Goal: Task Accomplishment & Management: Manage account settings

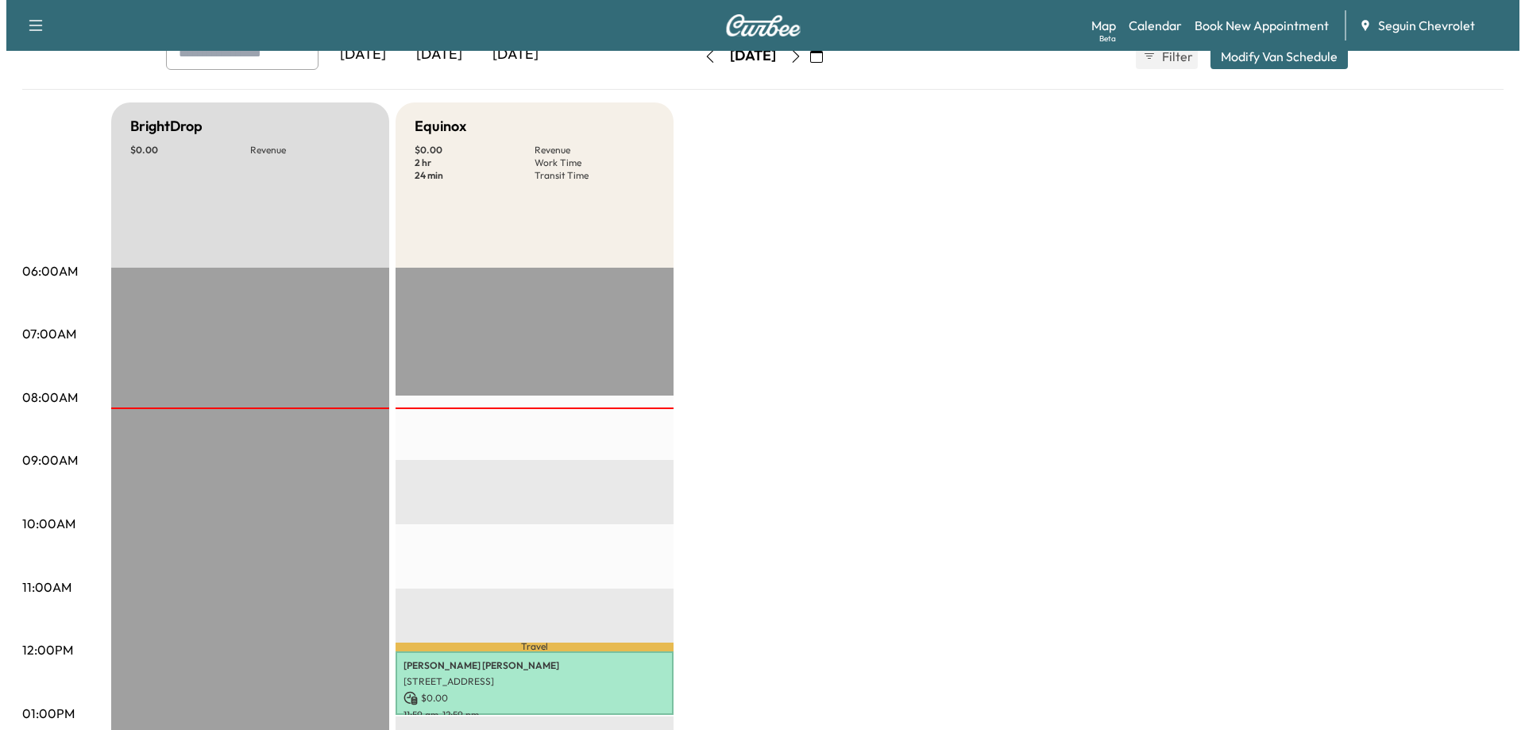
scroll to position [318, 0]
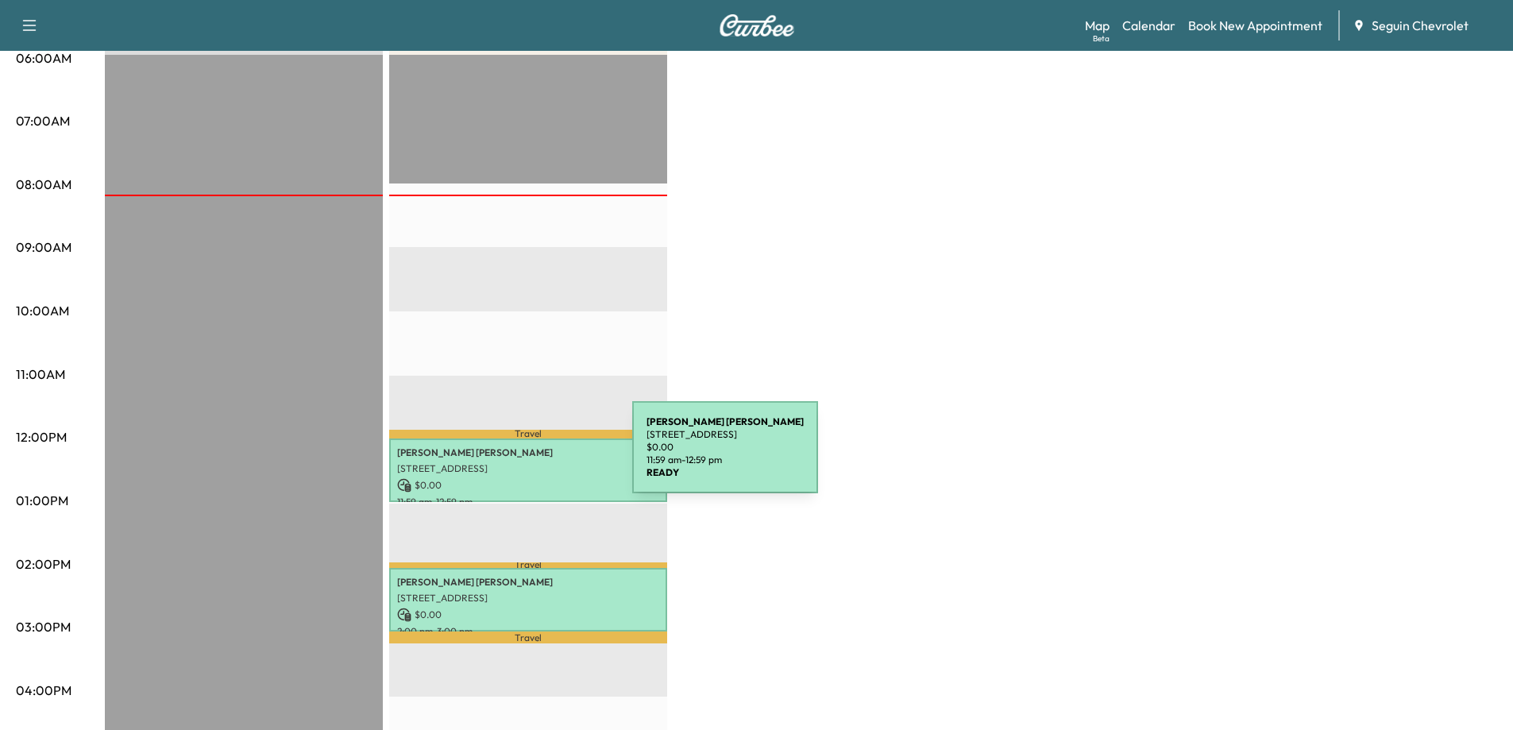
click at [511, 462] on p "[STREET_ADDRESS]" at bounding box center [528, 468] width 262 height 13
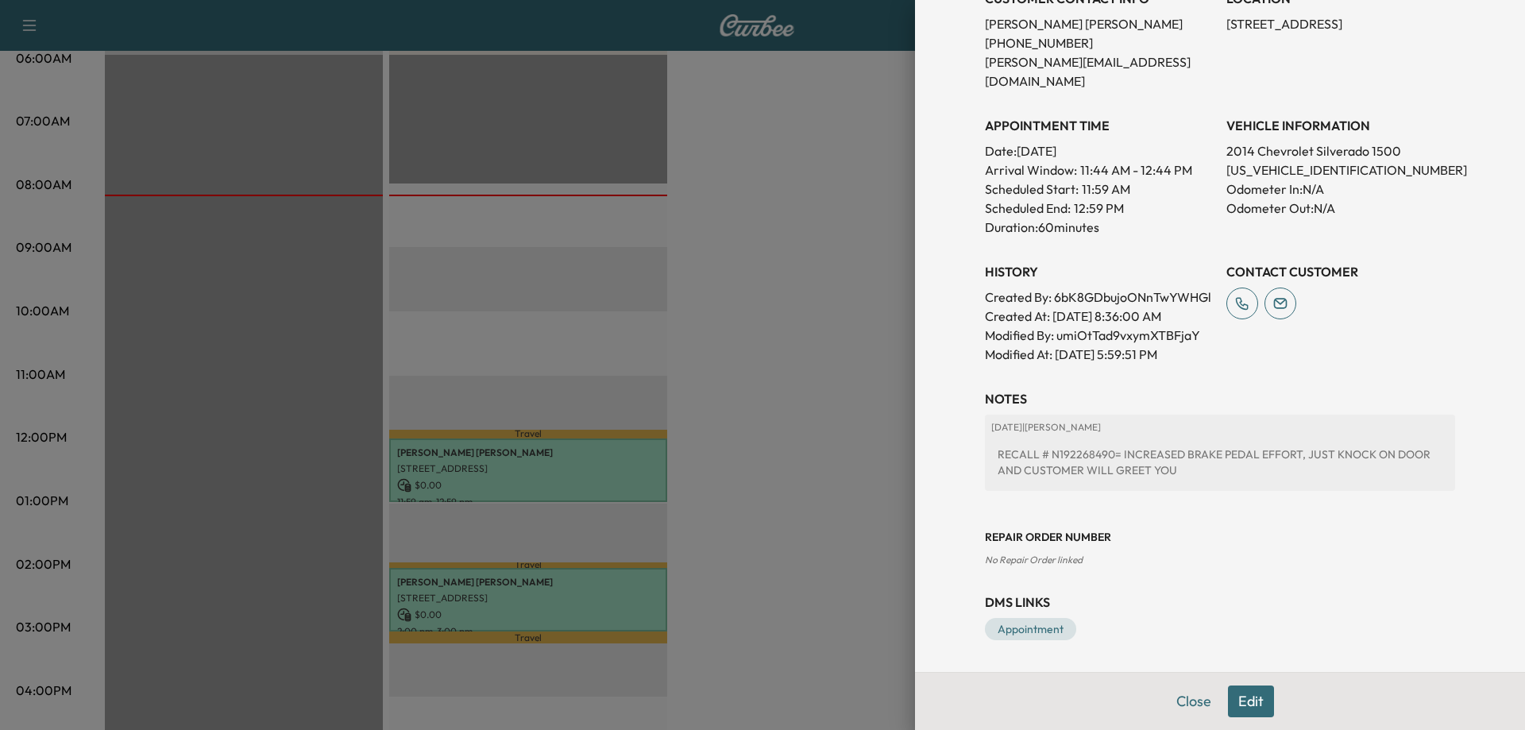
scroll to position [118, 0]
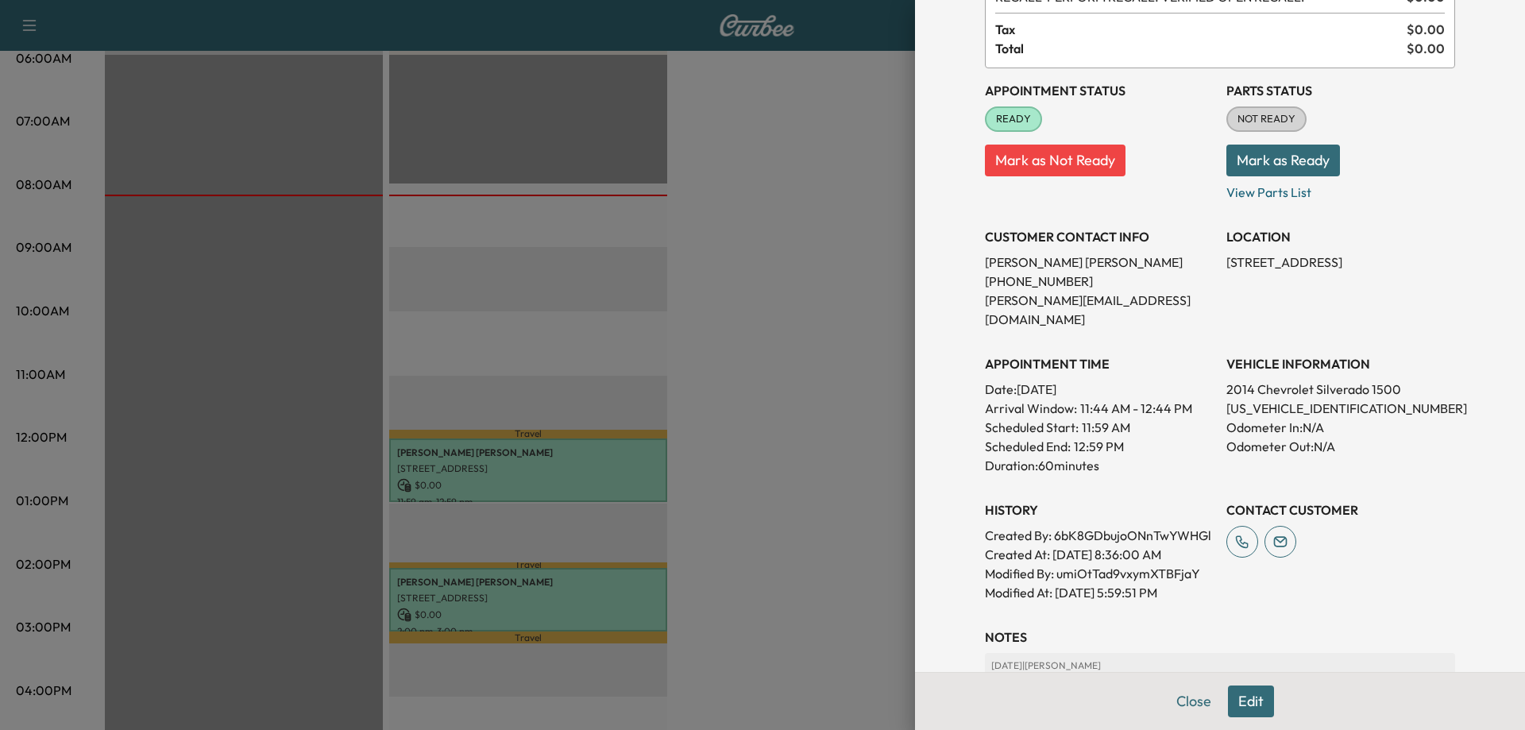
click at [1270, 167] on button "Mark as Ready" at bounding box center [1283, 161] width 114 height 32
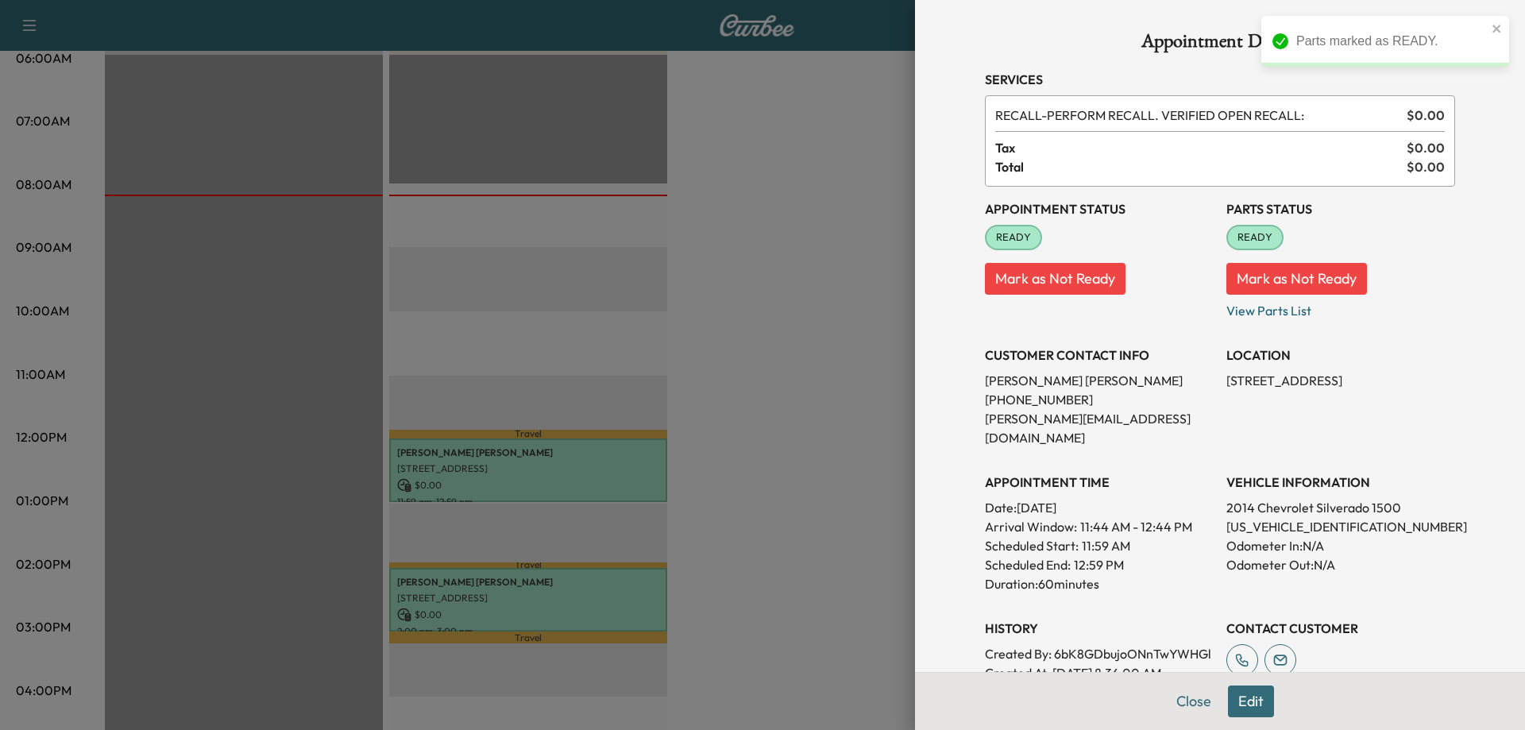
scroll to position [318, 0]
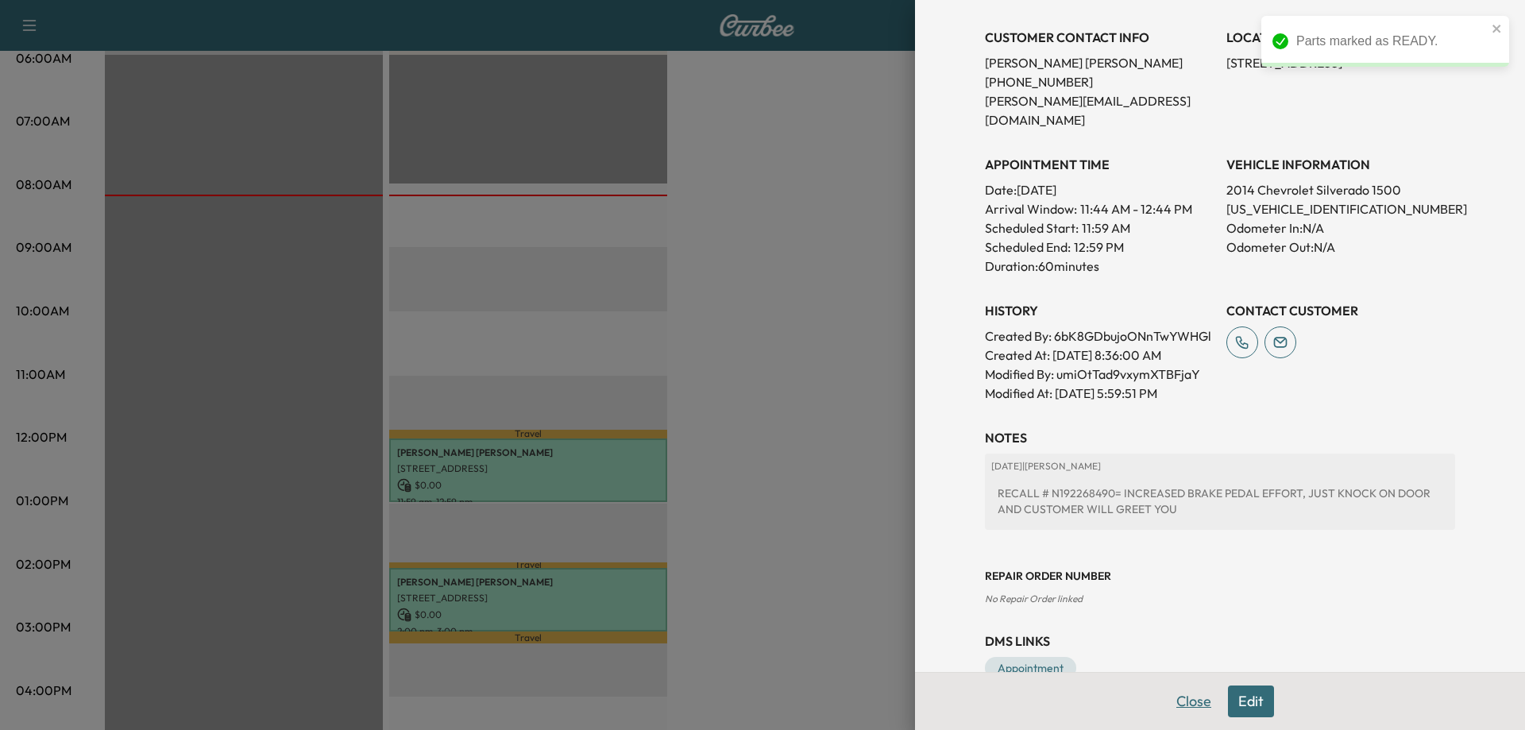
click at [1187, 704] on button "Close" at bounding box center [1194, 701] width 56 height 32
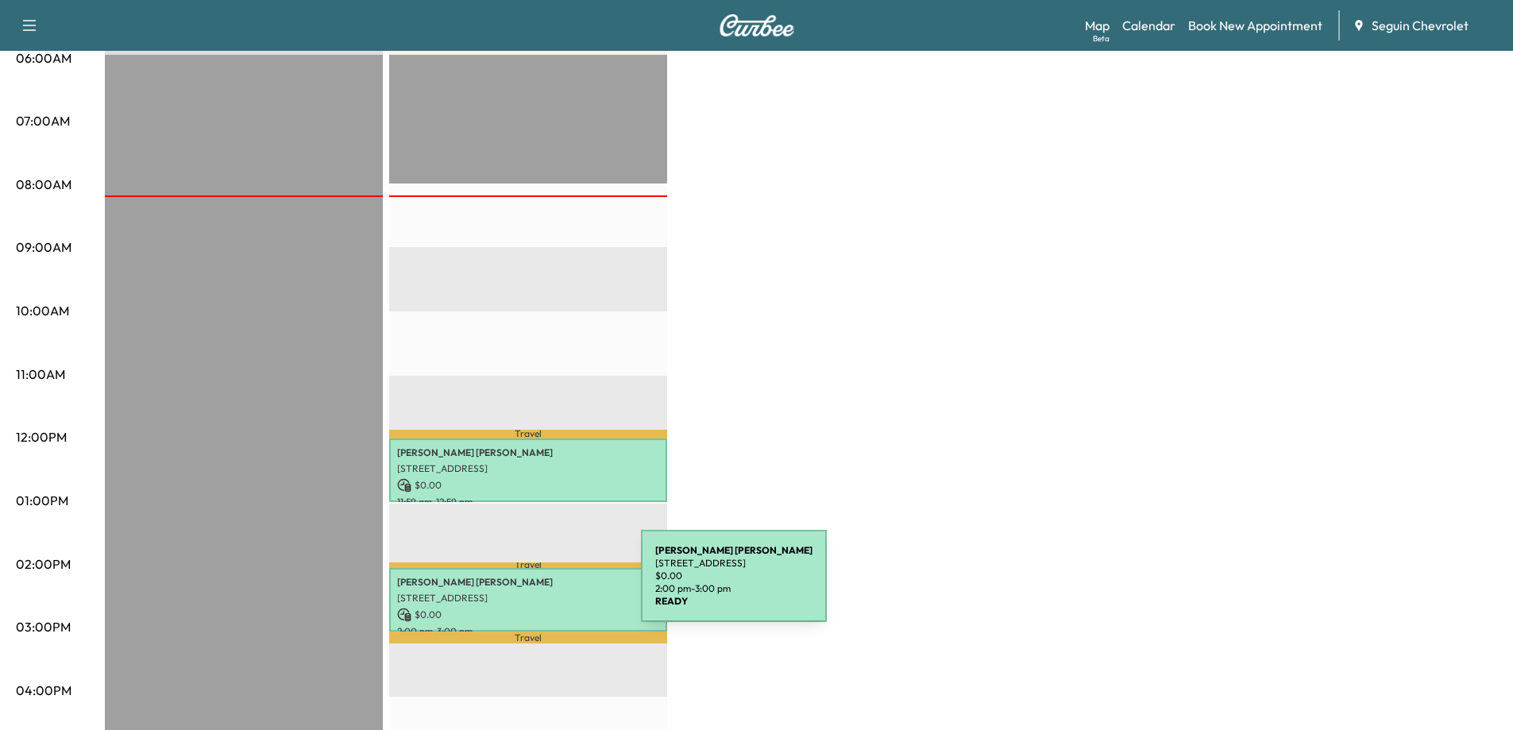
click at [520, 592] on p "[STREET_ADDRESS]" at bounding box center [528, 598] width 262 height 13
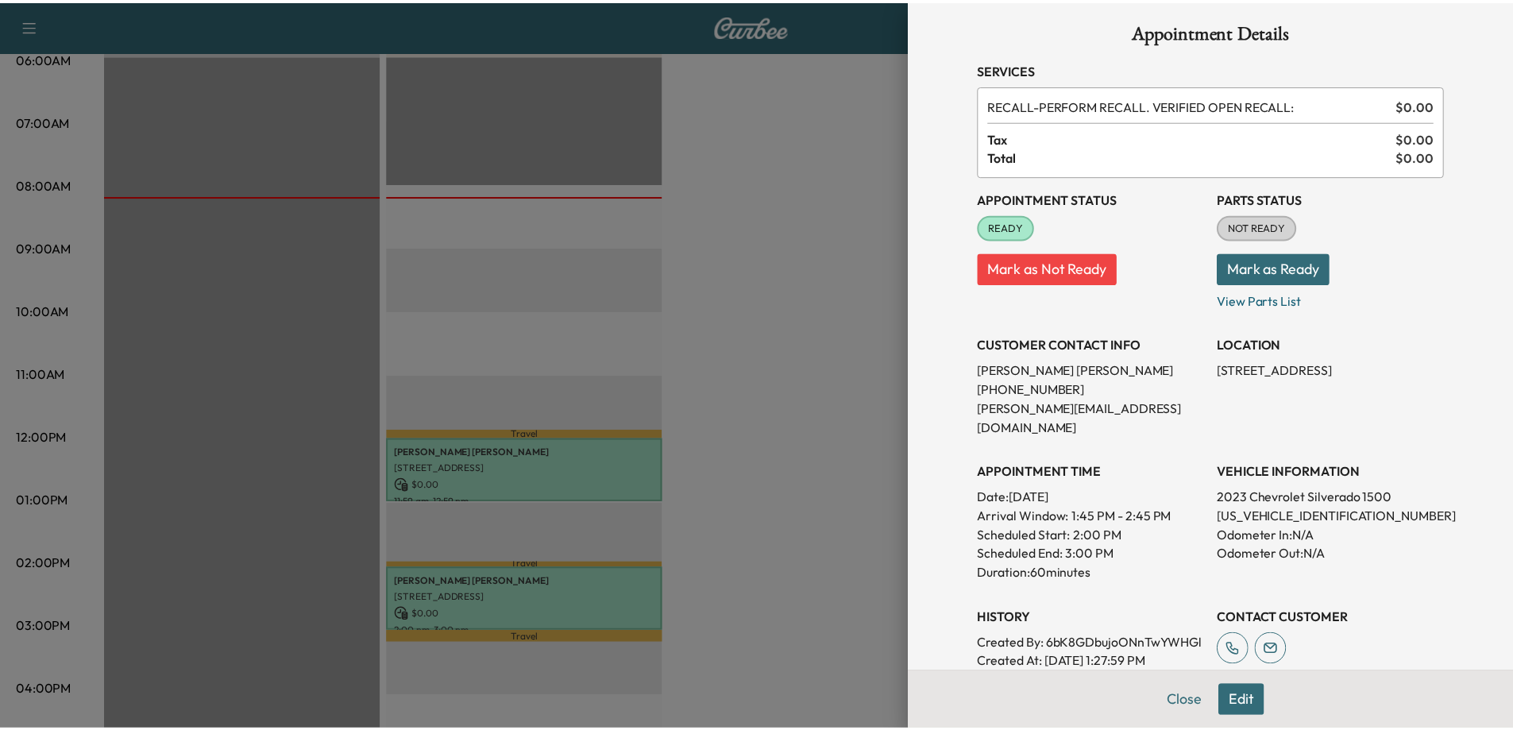
scroll to position [0, 0]
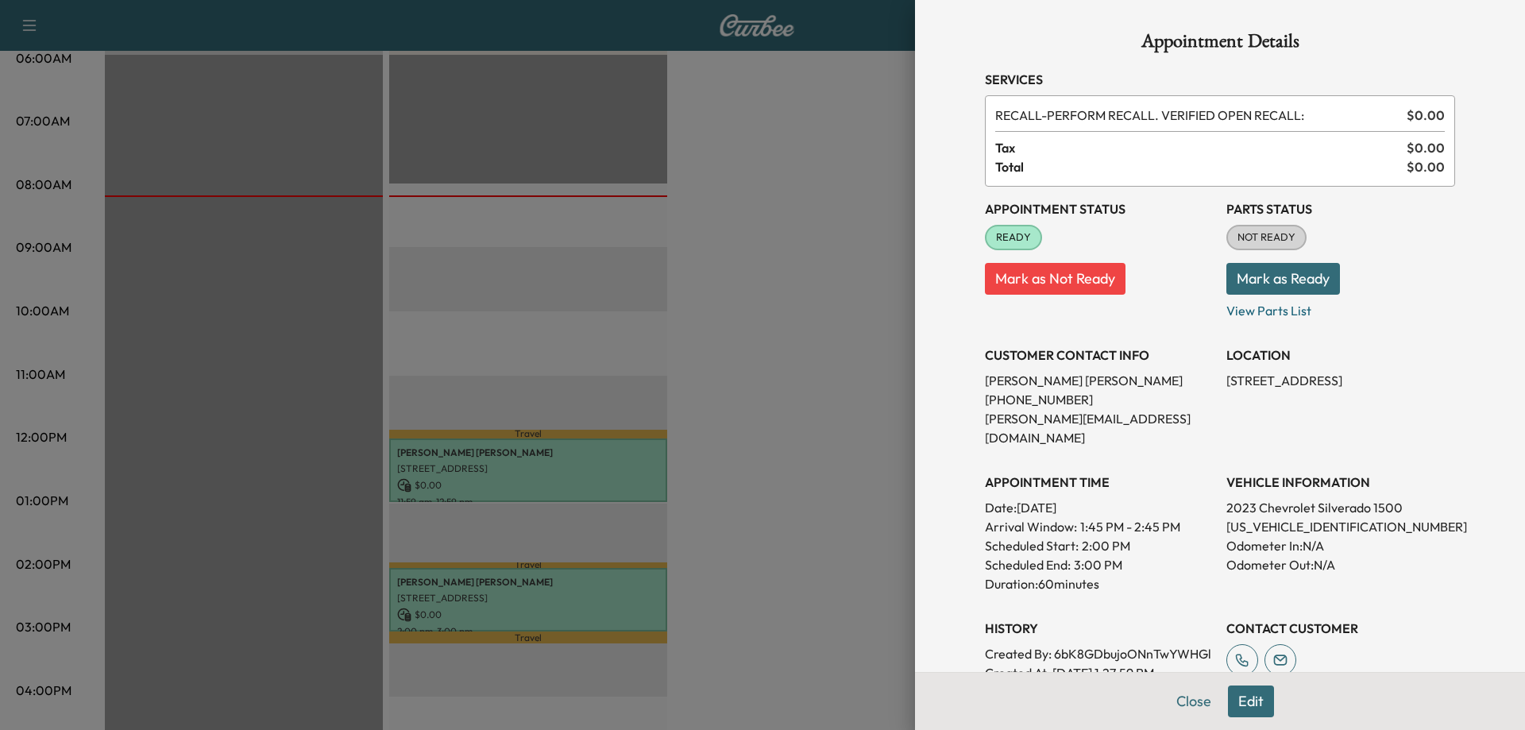
click at [1297, 271] on button "Mark as Ready" at bounding box center [1283, 279] width 114 height 32
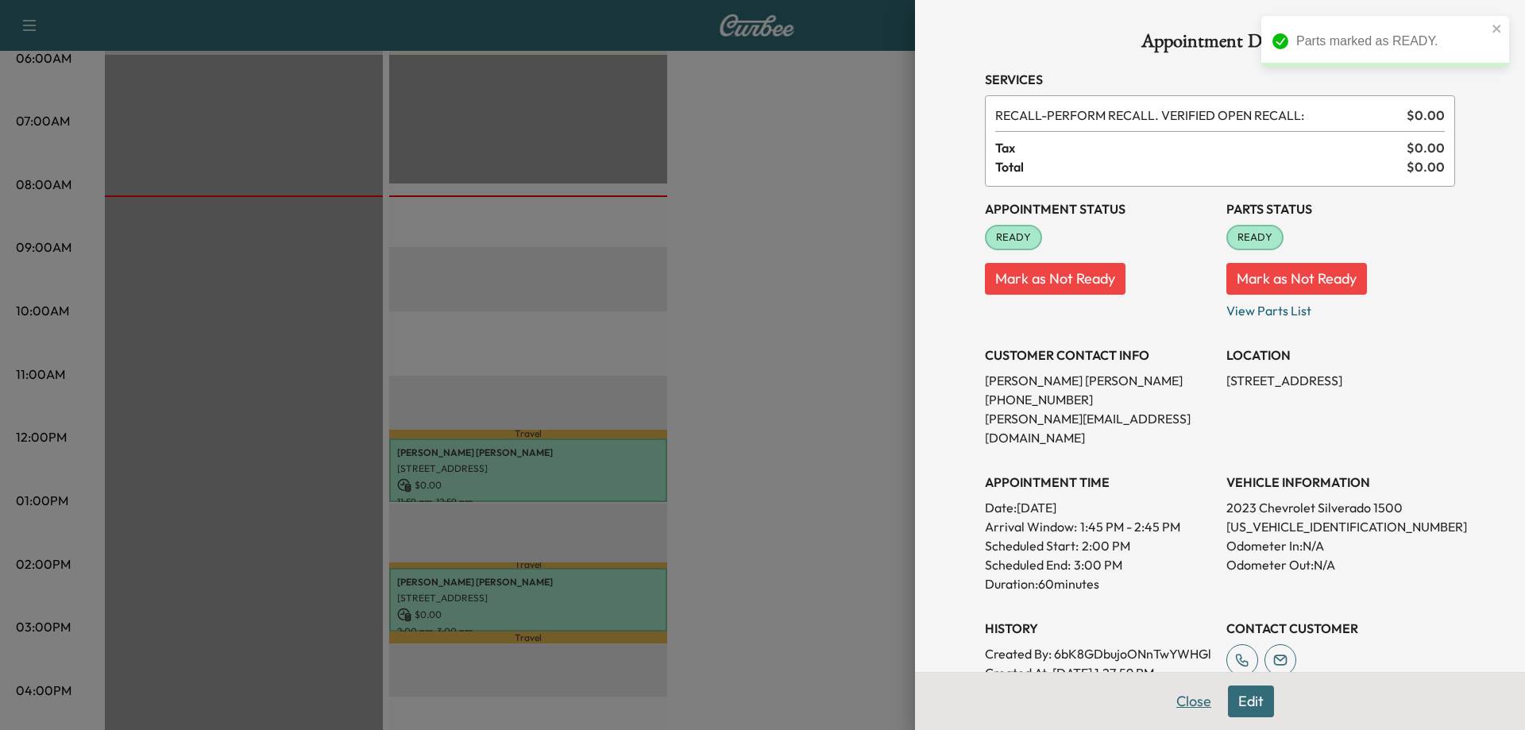
click at [1172, 707] on button "Close" at bounding box center [1194, 701] width 56 height 32
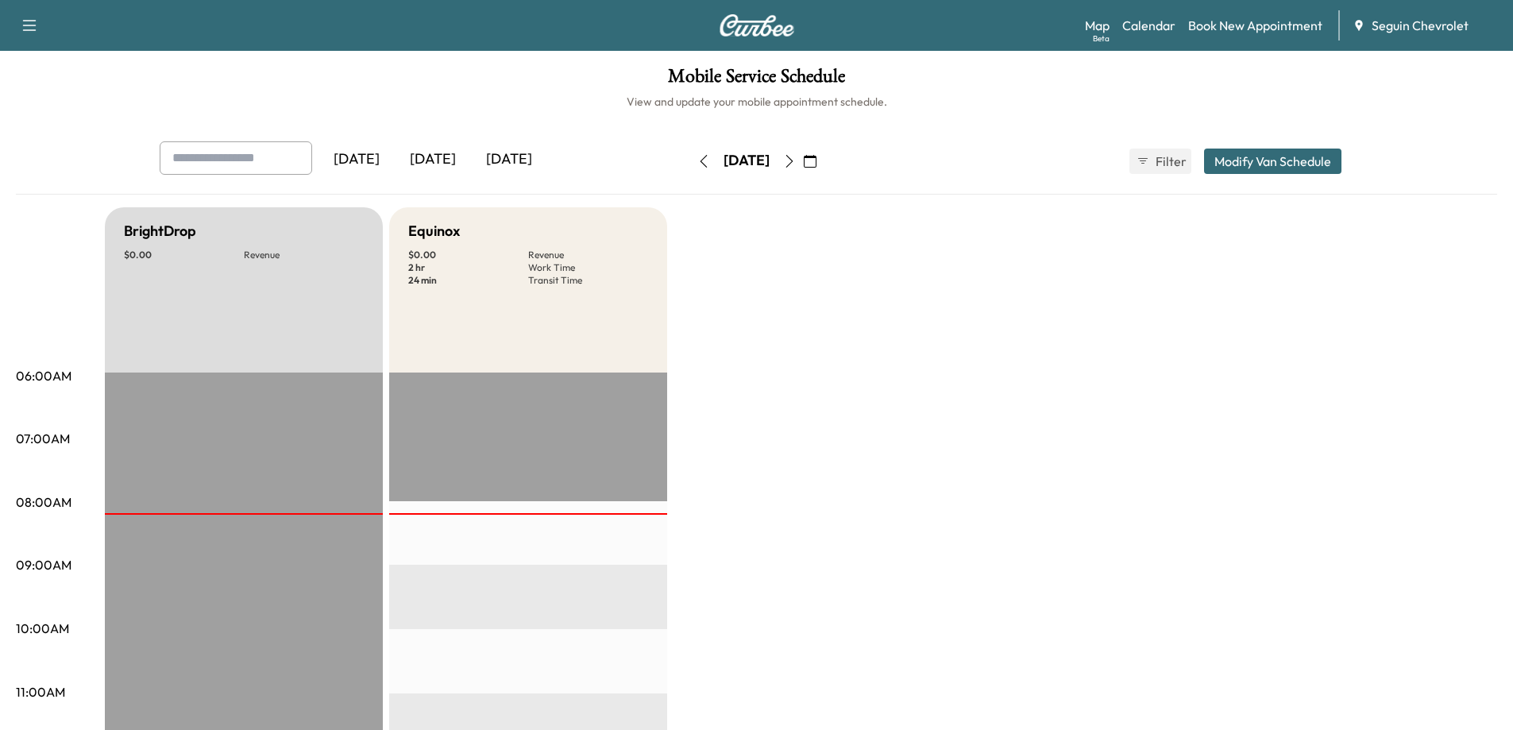
click at [796, 163] on icon "button" at bounding box center [789, 161] width 13 height 13
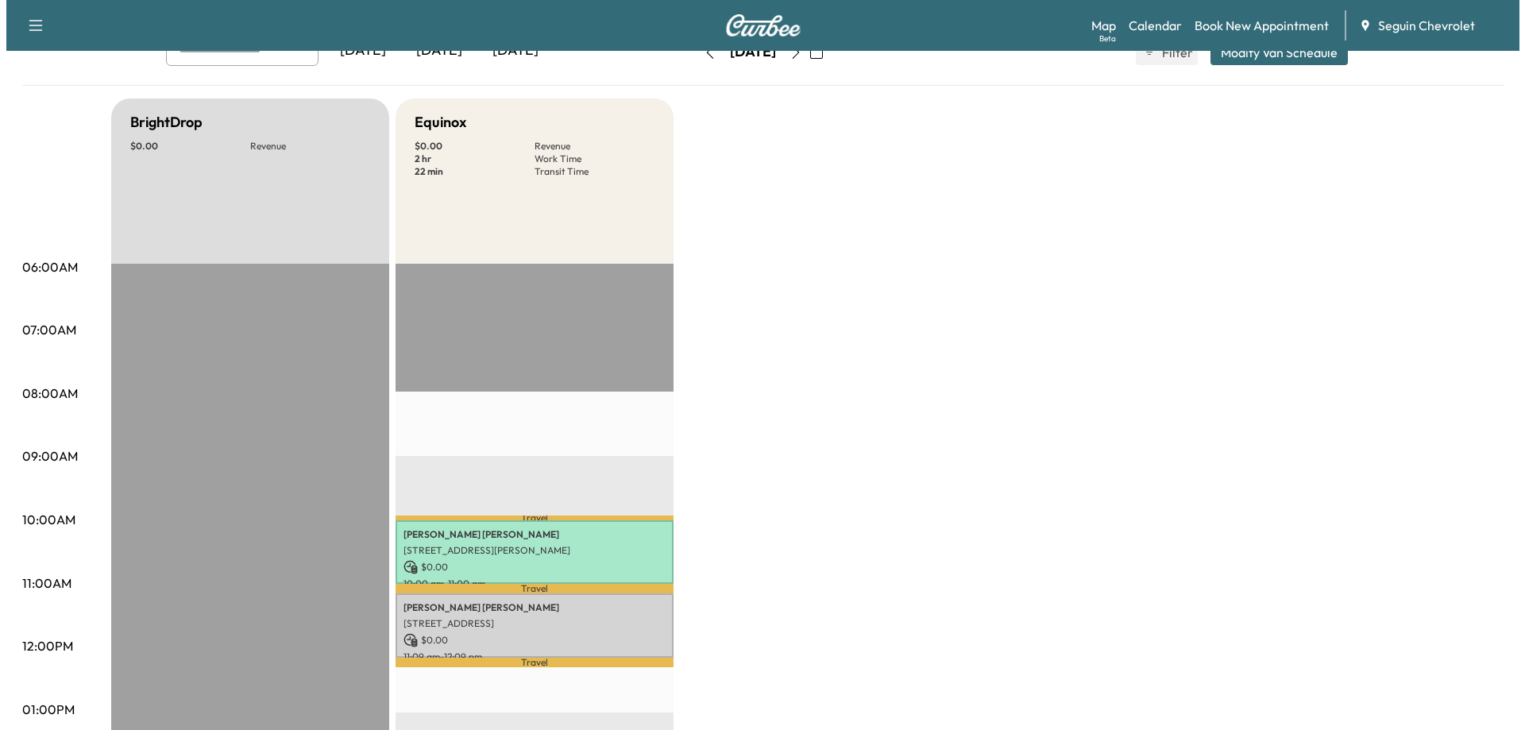
scroll to position [397, 0]
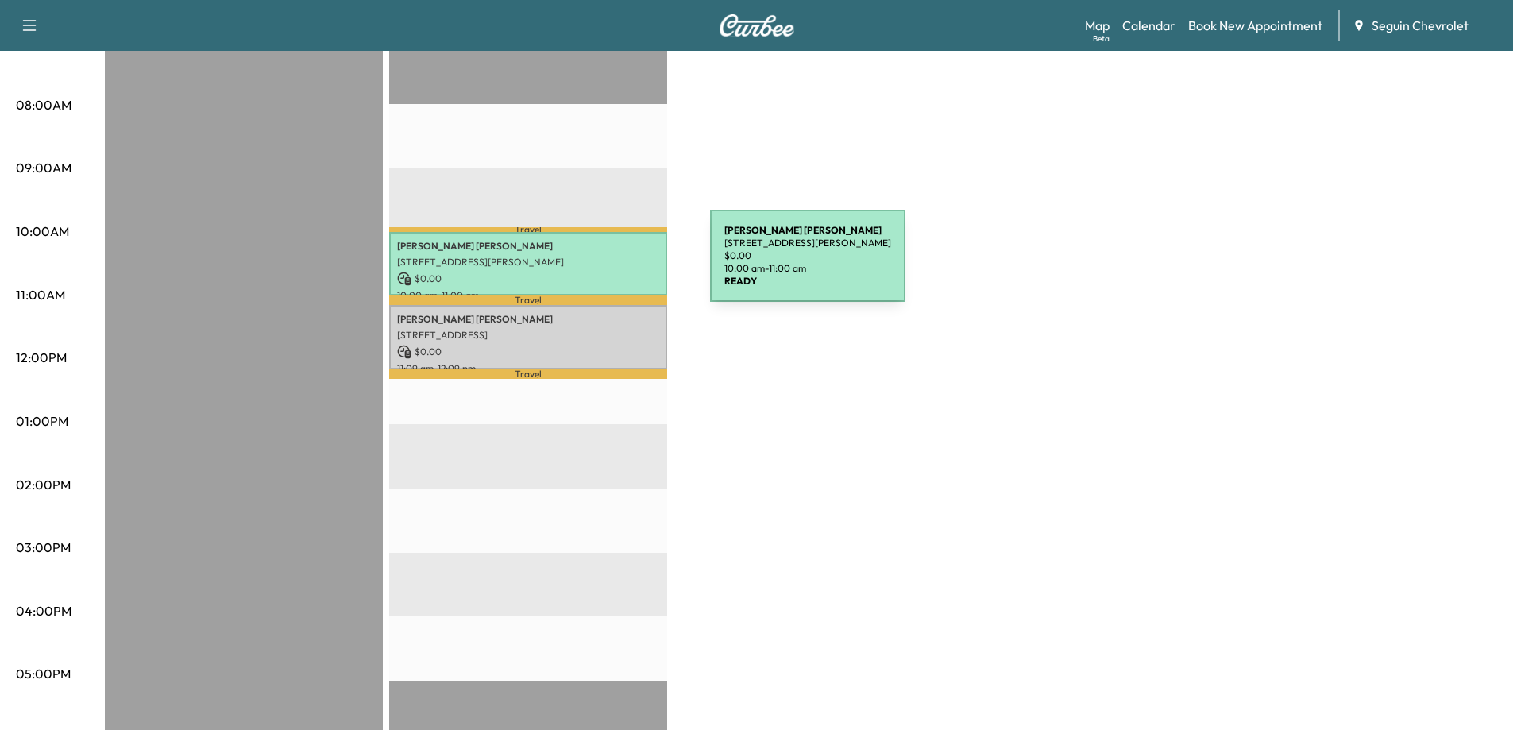
click at [591, 265] on div "[PERSON_NAME] [STREET_ADDRESS][PERSON_NAME] $ 0.00 10:00 am - 11:00 am" at bounding box center [528, 264] width 278 height 64
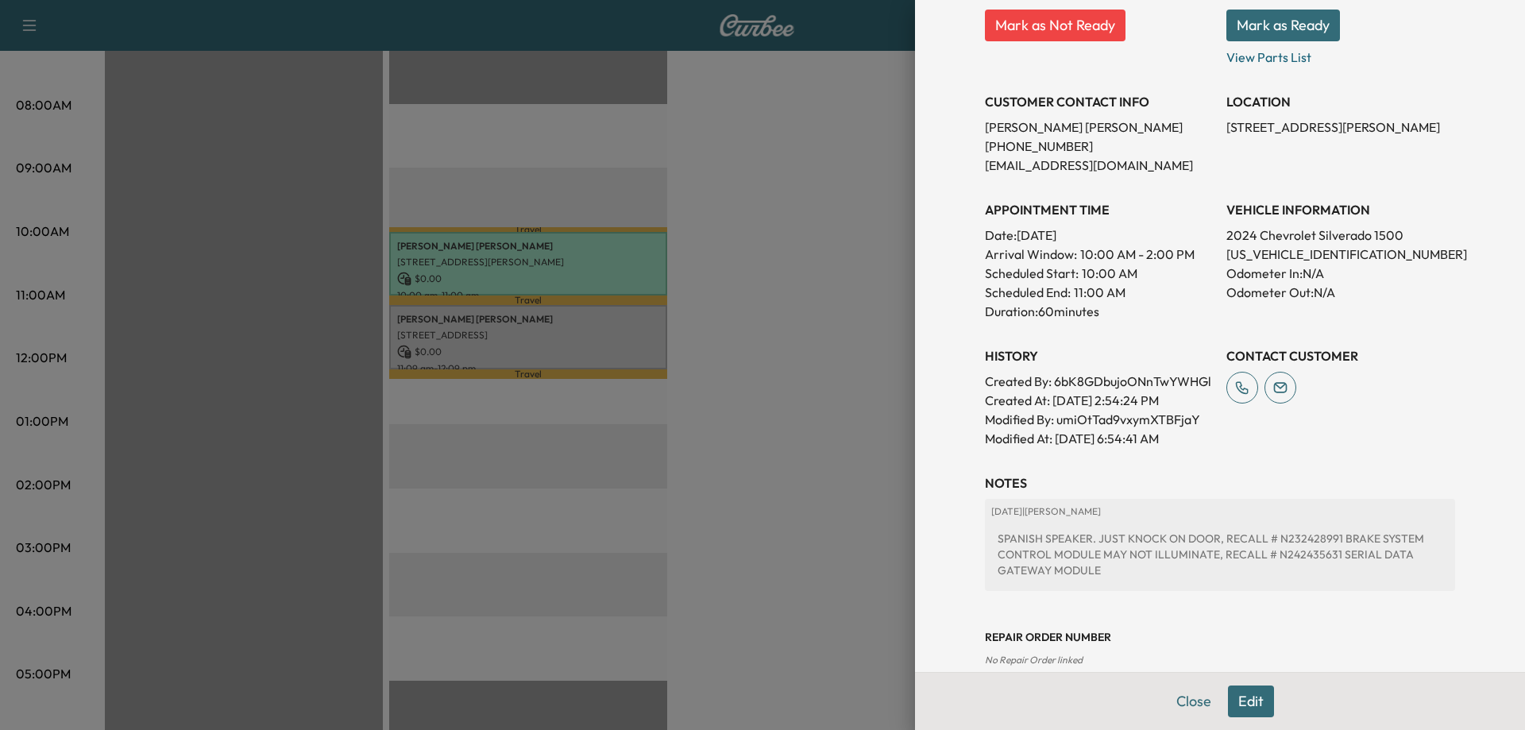
scroll to position [0, 0]
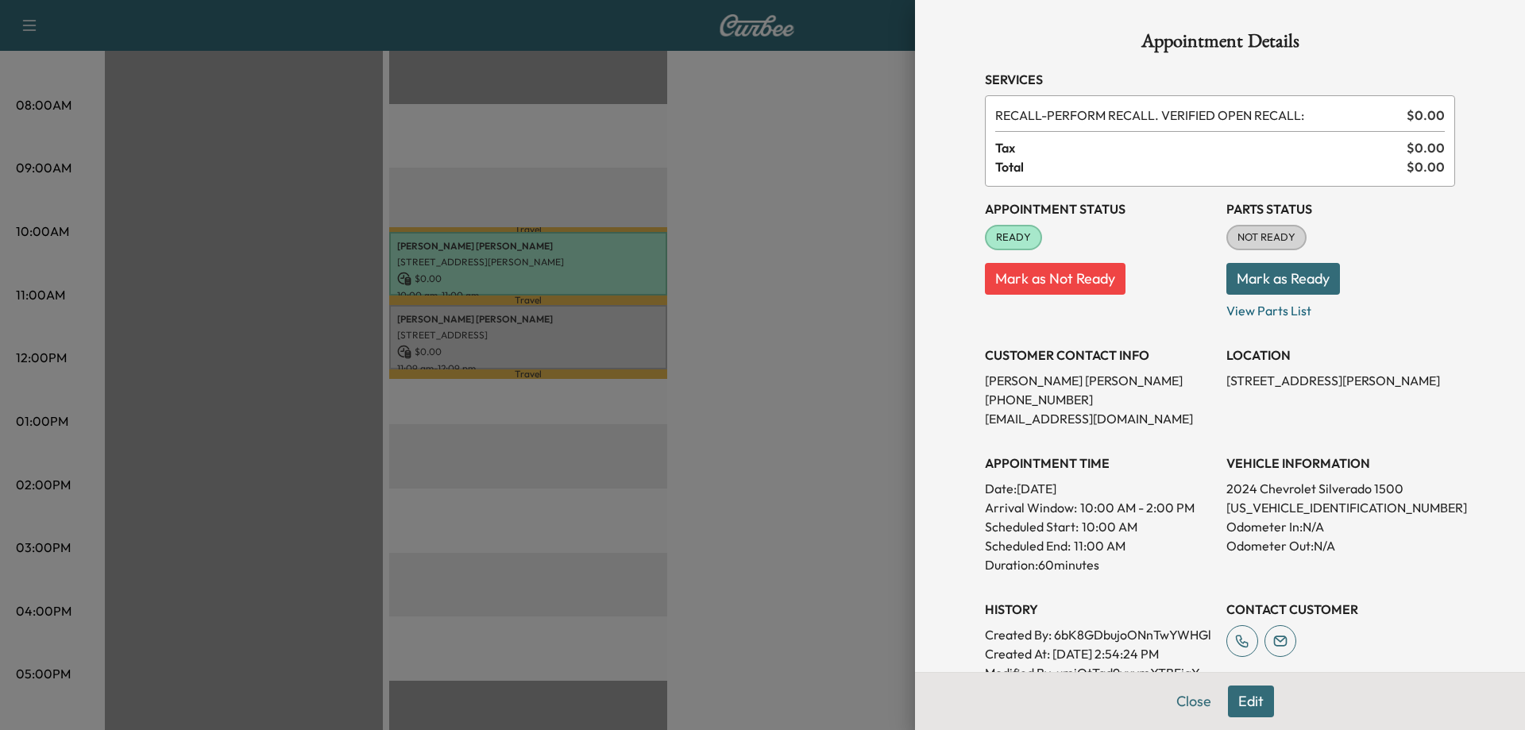
click at [1272, 278] on button "Mark as Ready" at bounding box center [1283, 279] width 114 height 32
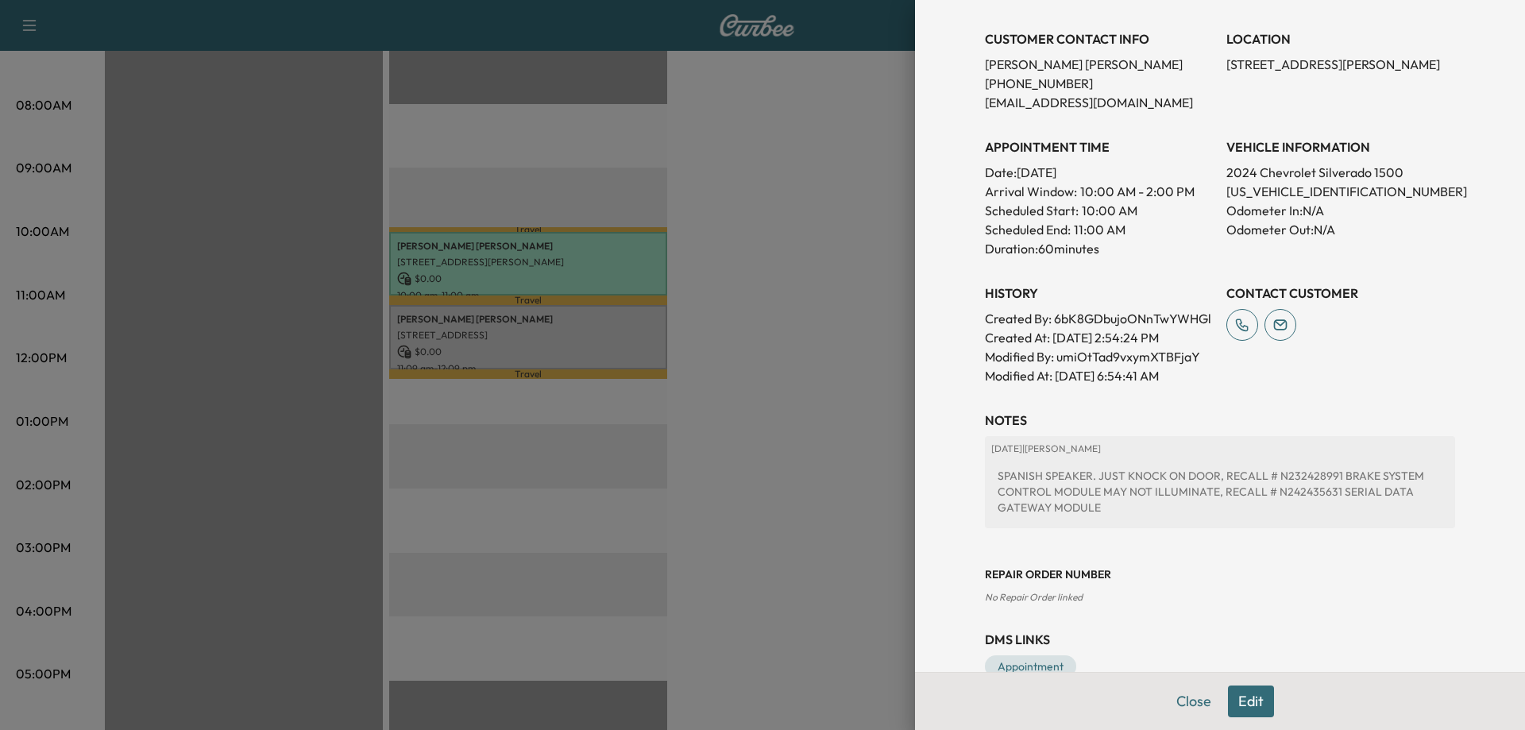
scroll to position [318, 0]
click at [1183, 703] on button "Close" at bounding box center [1194, 701] width 56 height 32
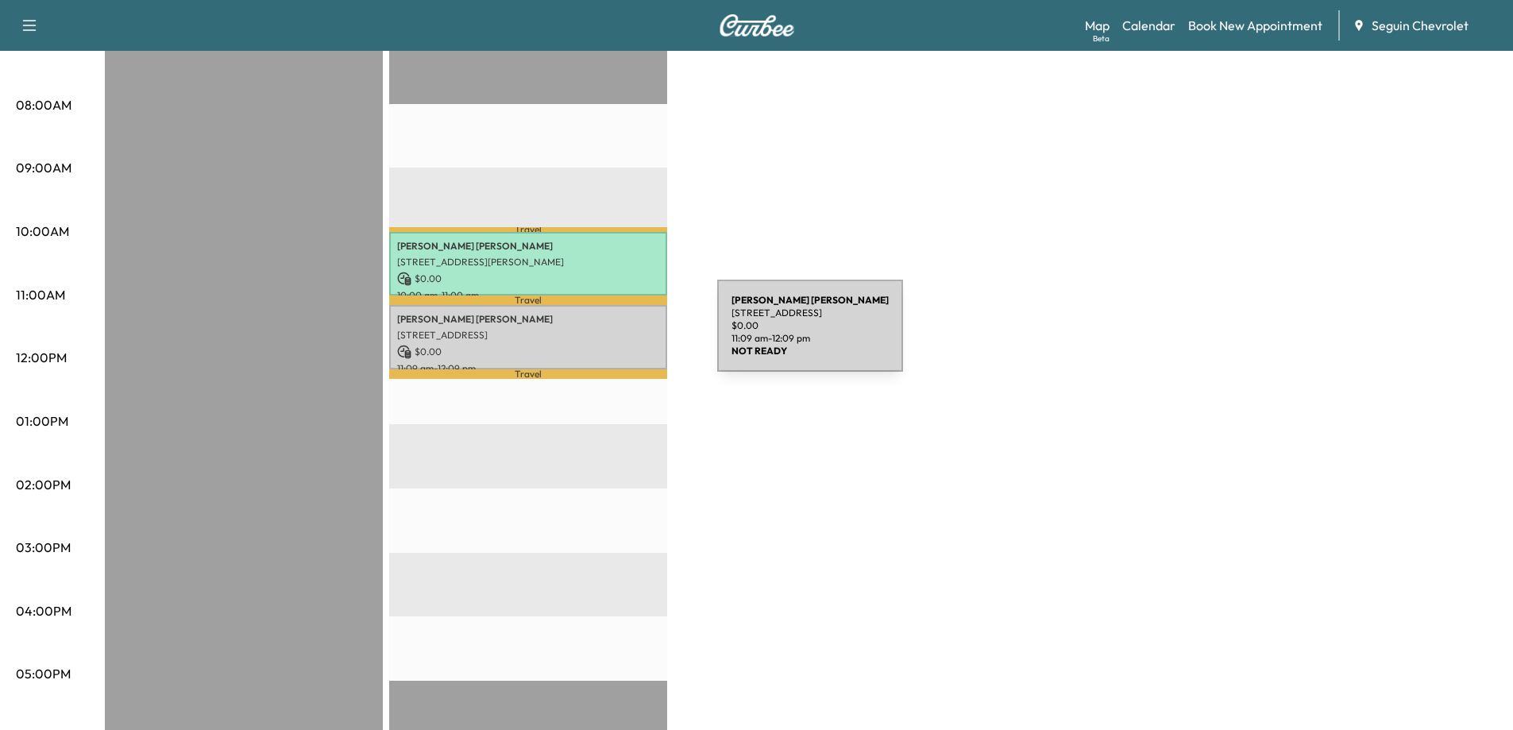
click at [595, 334] on p "[STREET_ADDRESS]" at bounding box center [528, 335] width 262 height 13
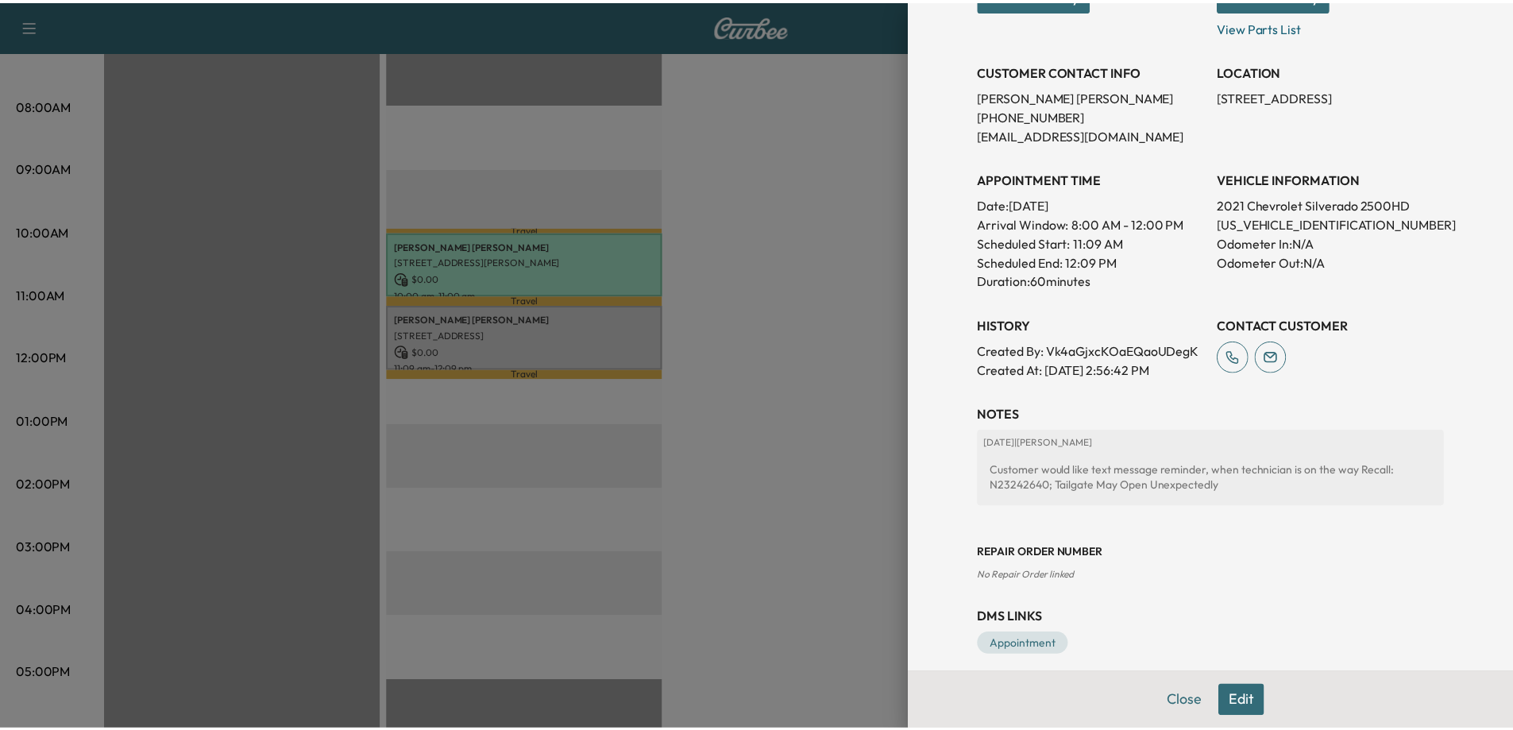
scroll to position [299, 0]
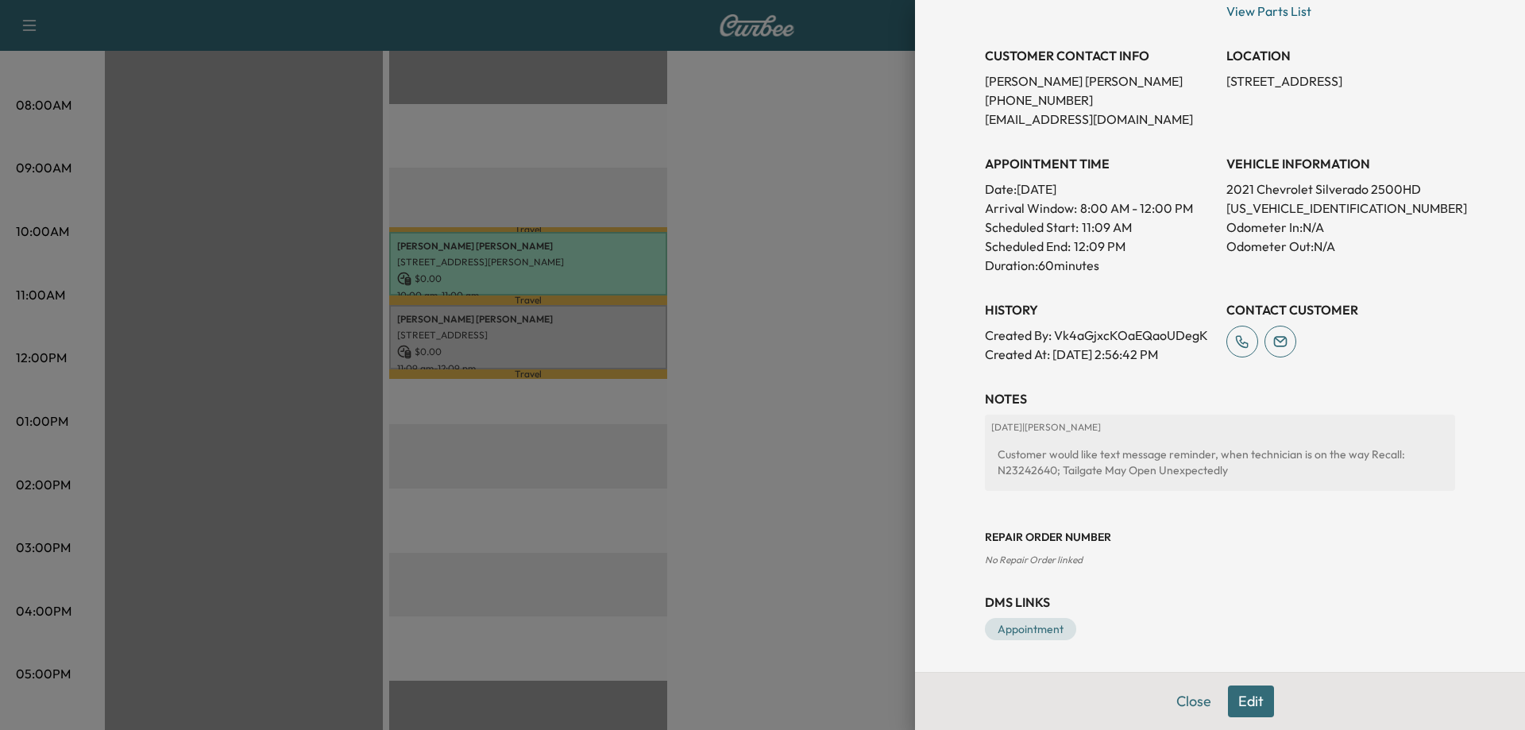
click at [859, 339] on div at bounding box center [762, 365] width 1525 height 730
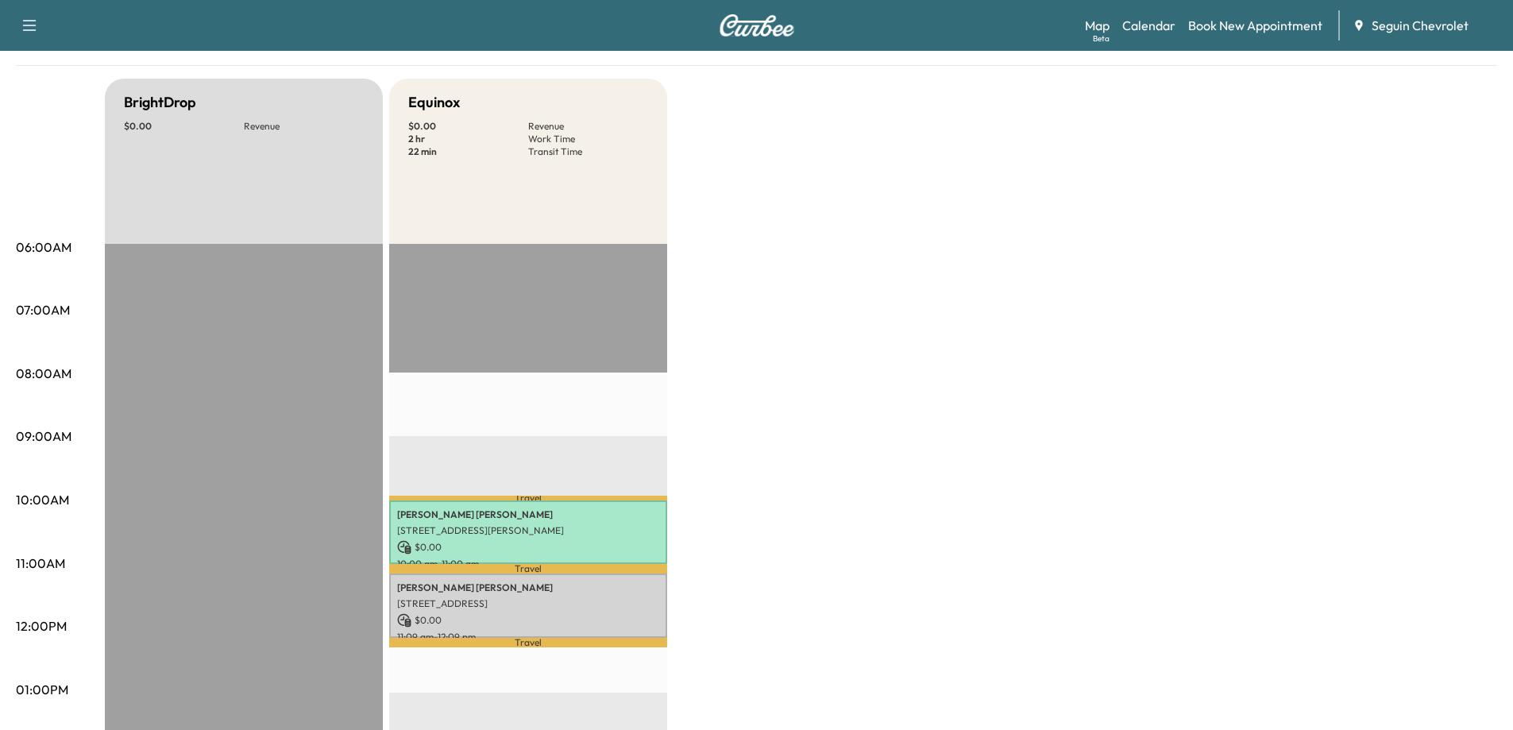
scroll to position [0, 0]
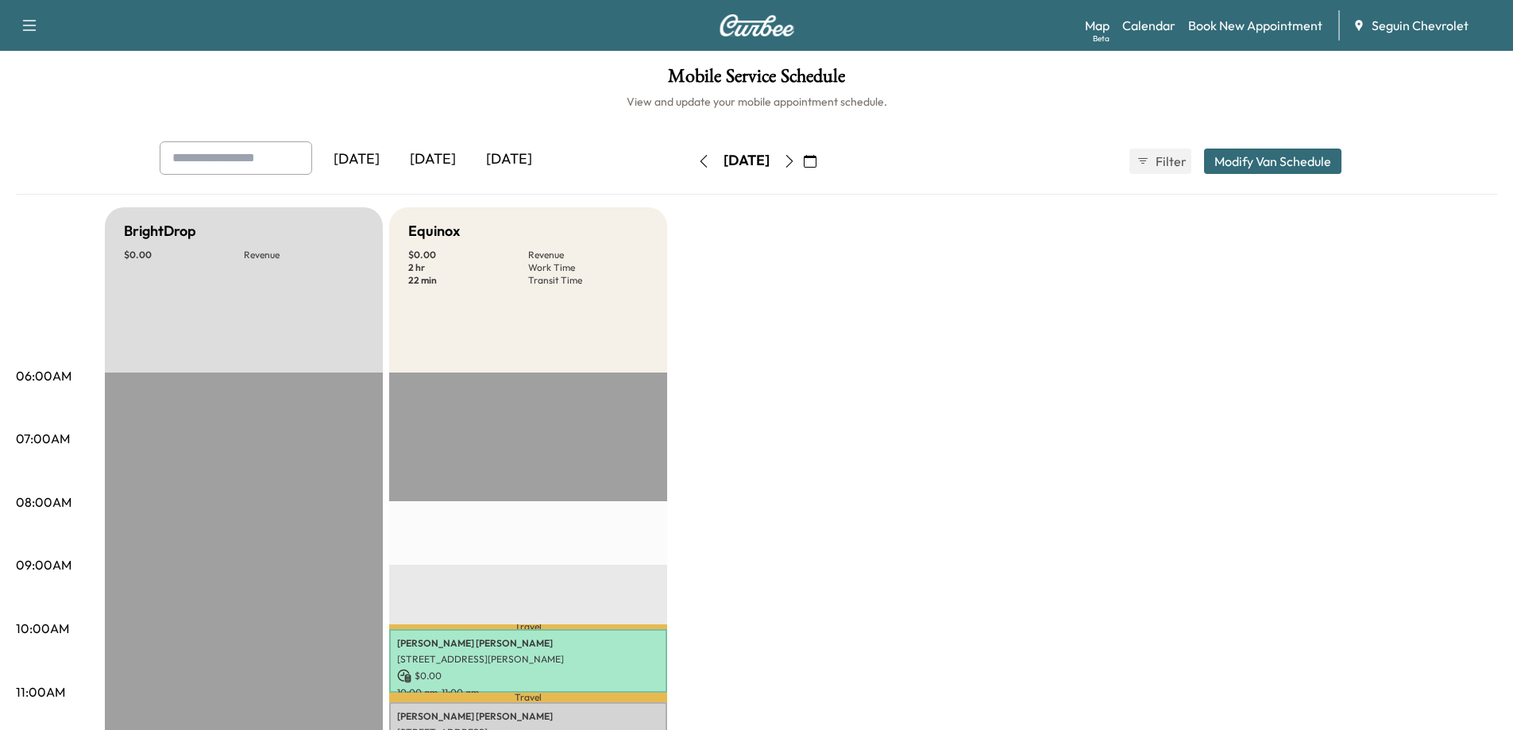
click at [382, 46] on div "Support Log Out Map Beta Calendar Book New Appointment Seguin Chevrolet" at bounding box center [756, 25] width 1513 height 51
click at [796, 161] on icon "button" at bounding box center [789, 161] width 13 height 13
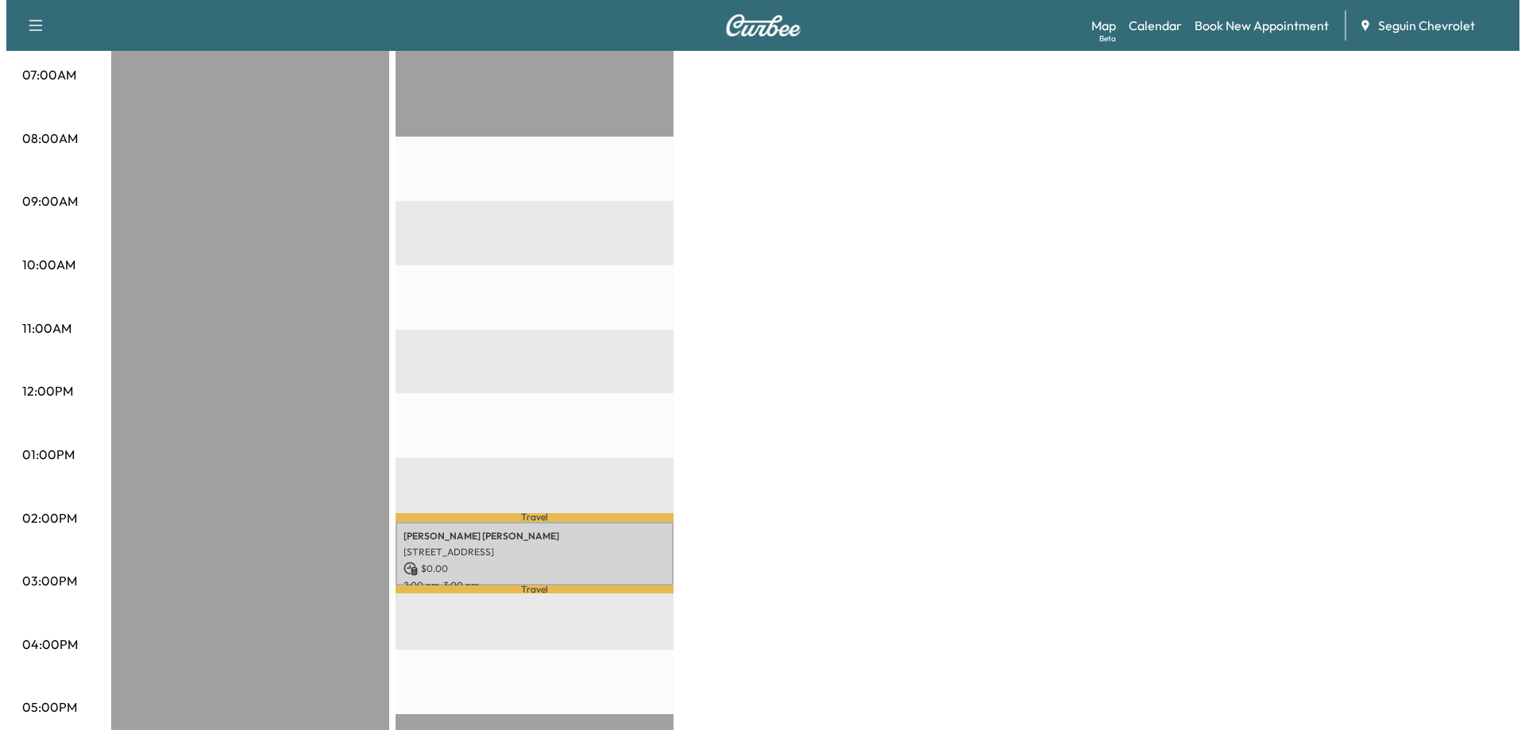
scroll to position [556, 0]
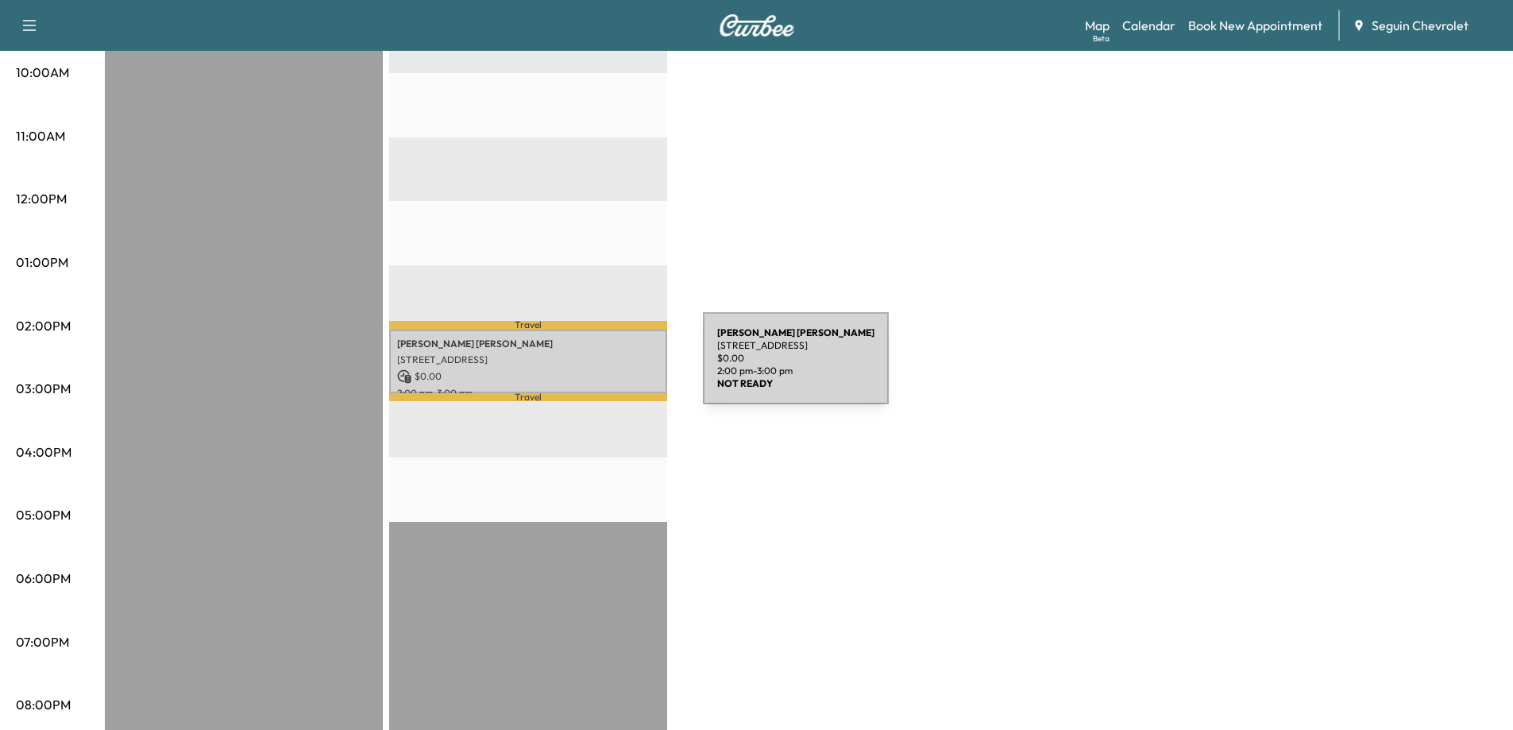
click at [584, 369] on p "$ 0.00" at bounding box center [528, 376] width 262 height 14
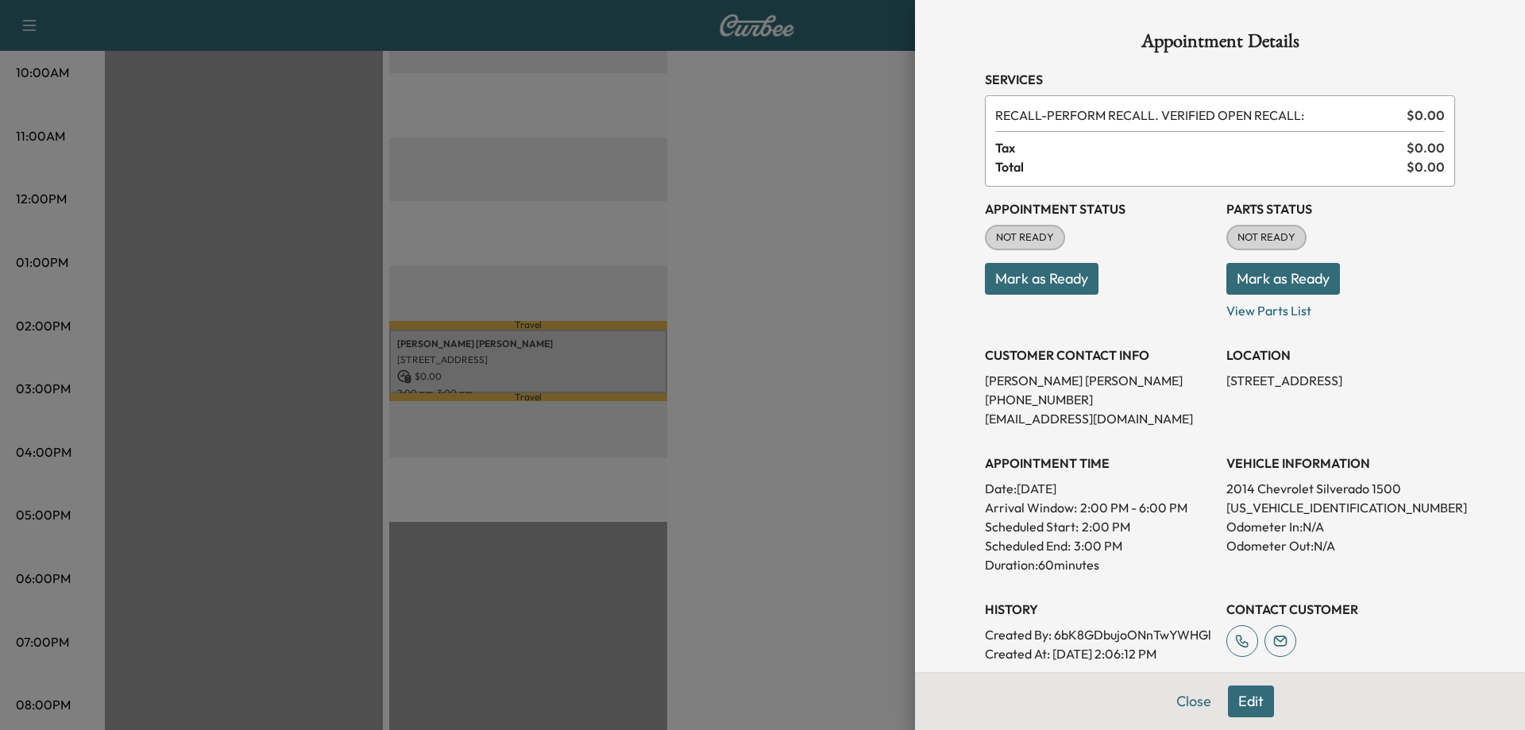
scroll to position [334, 0]
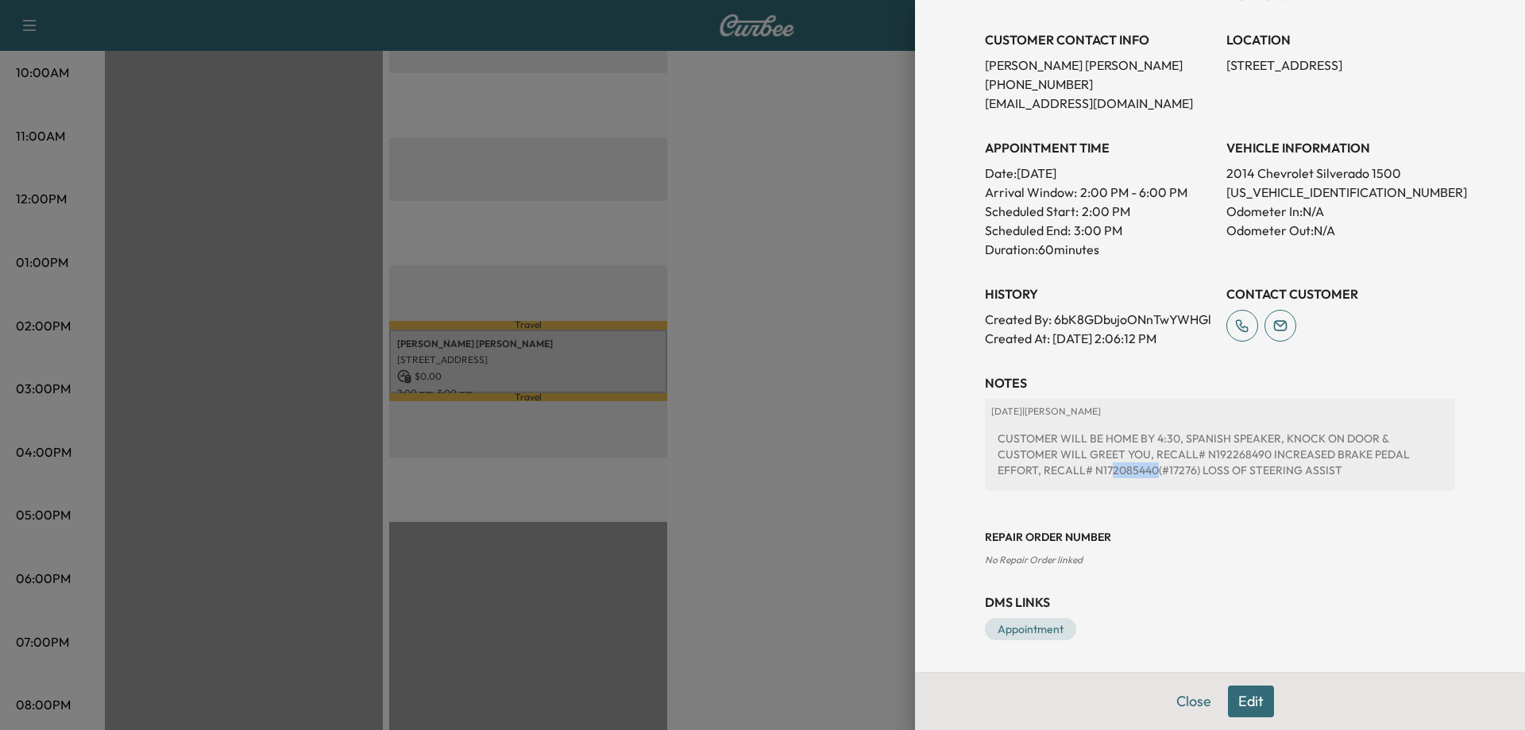
drag, startPoint x: 1143, startPoint y: 469, endPoint x: 1099, endPoint y: 471, distance: 43.7
click at [1099, 471] on div "CUSTOMER WILL BE HOME BY 4:30, SPANISH SPEAKER, KNOCK ON DOOR & CUSTOMER WILL G…" at bounding box center [1219, 454] width 457 height 60
click at [1154, 518] on div "Repair Order number No Repair Order linked" at bounding box center [1220, 536] width 470 height 64
drag, startPoint x: 1182, startPoint y: 473, endPoint x: 1155, endPoint y: 471, distance: 27.0
click at [1155, 471] on div "CUSTOMER WILL BE HOME BY 4:30, SPANISH SPEAKER, KNOCK ON DOOR & CUSTOMER WILL G…" at bounding box center [1219, 454] width 457 height 60
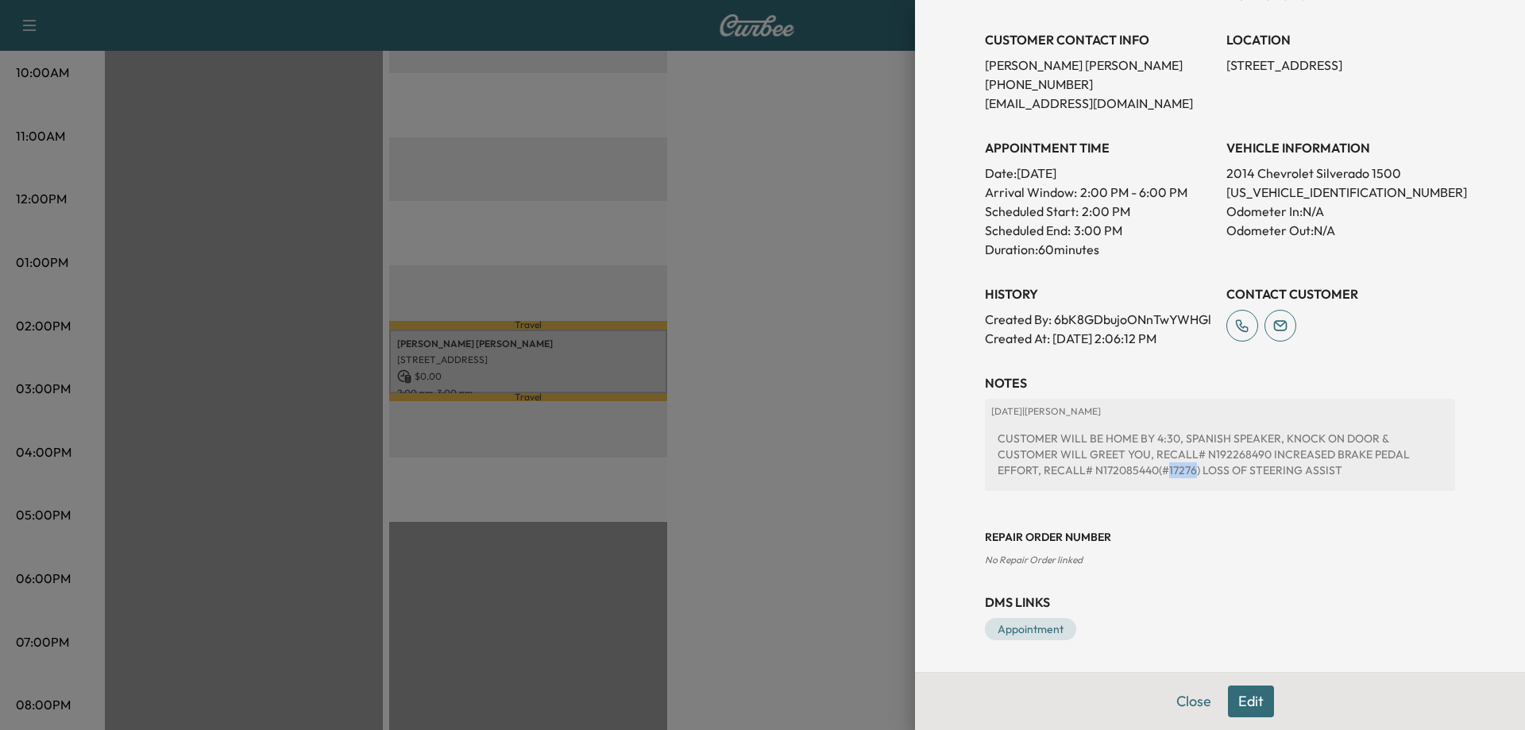
copy div "17276"
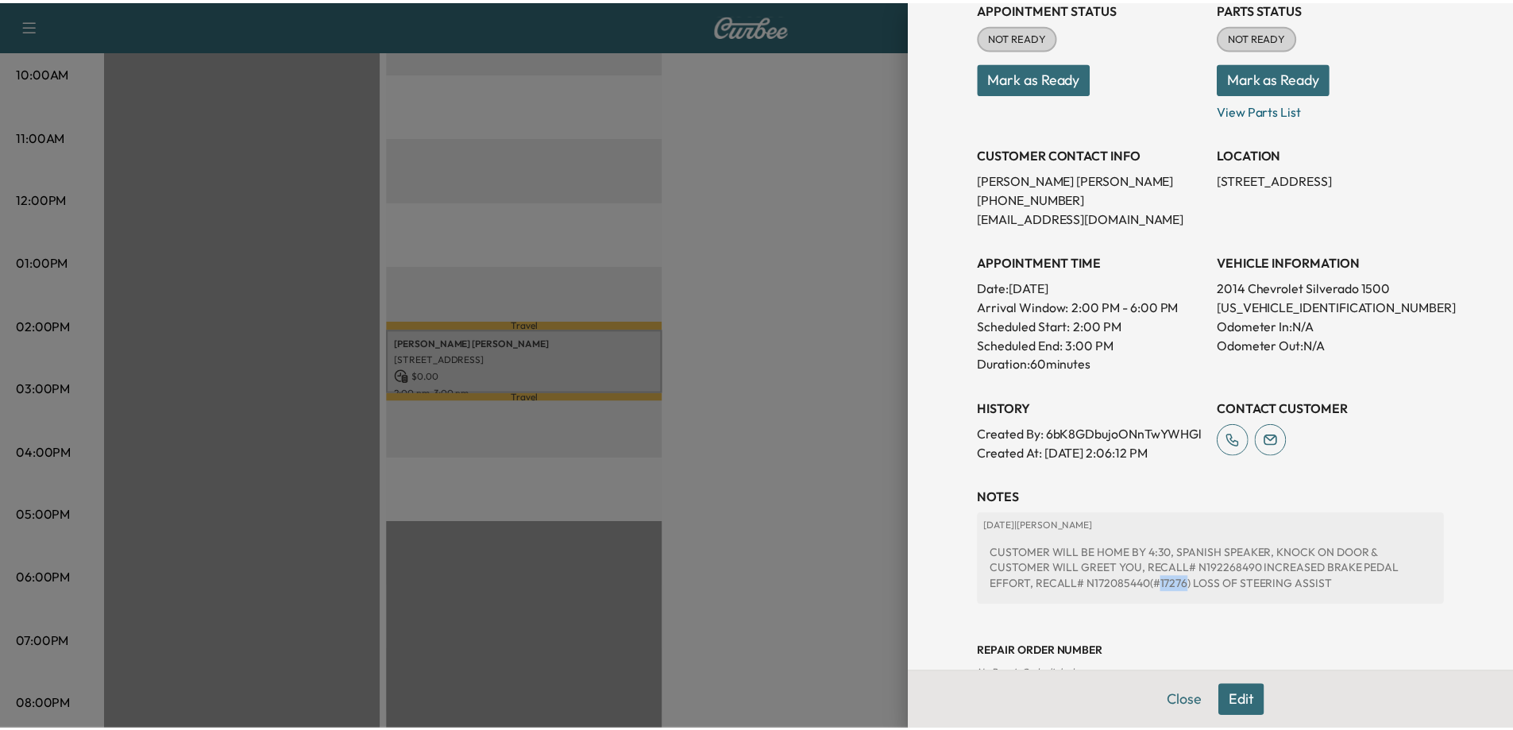
scroll to position [0, 0]
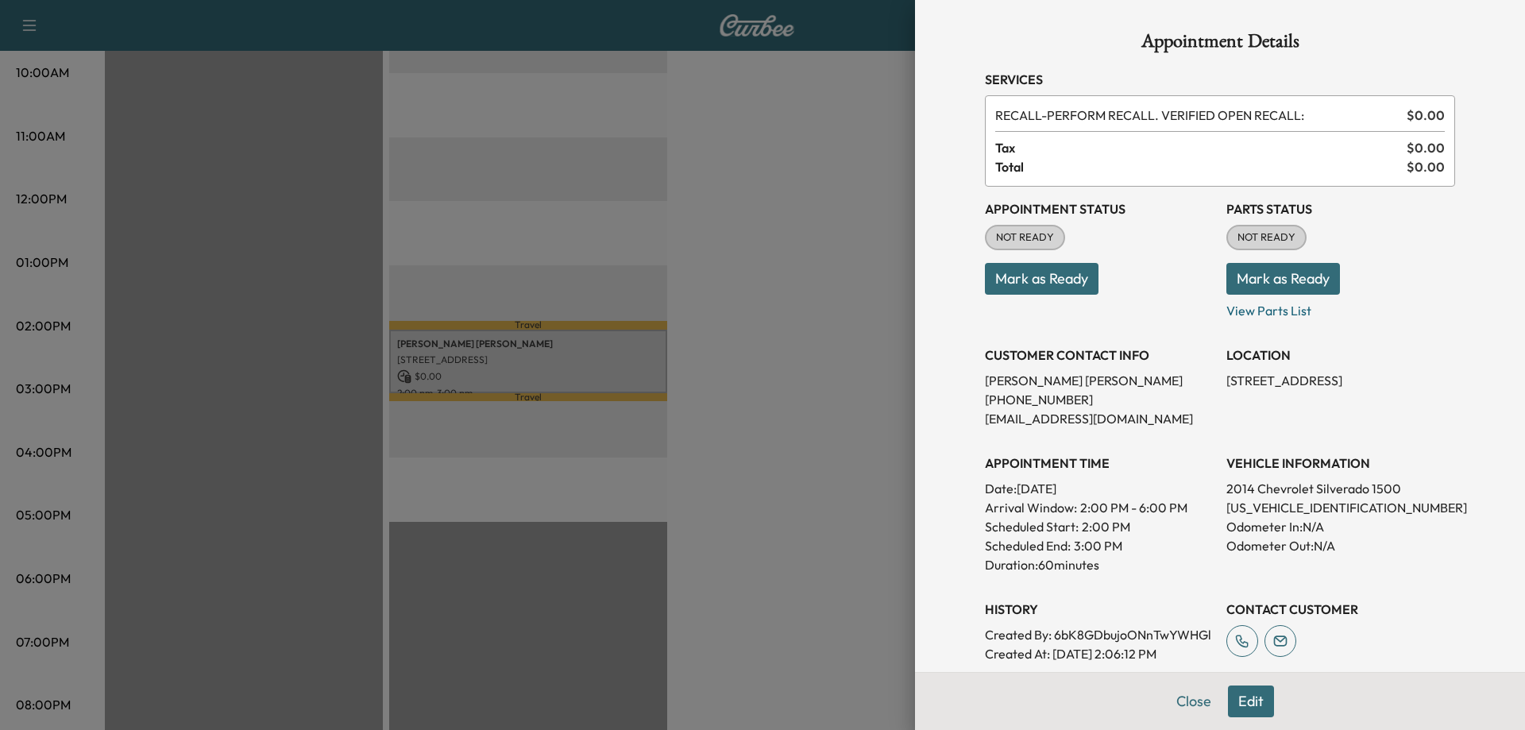
click at [1298, 278] on button "Mark as Ready" at bounding box center [1283, 279] width 114 height 32
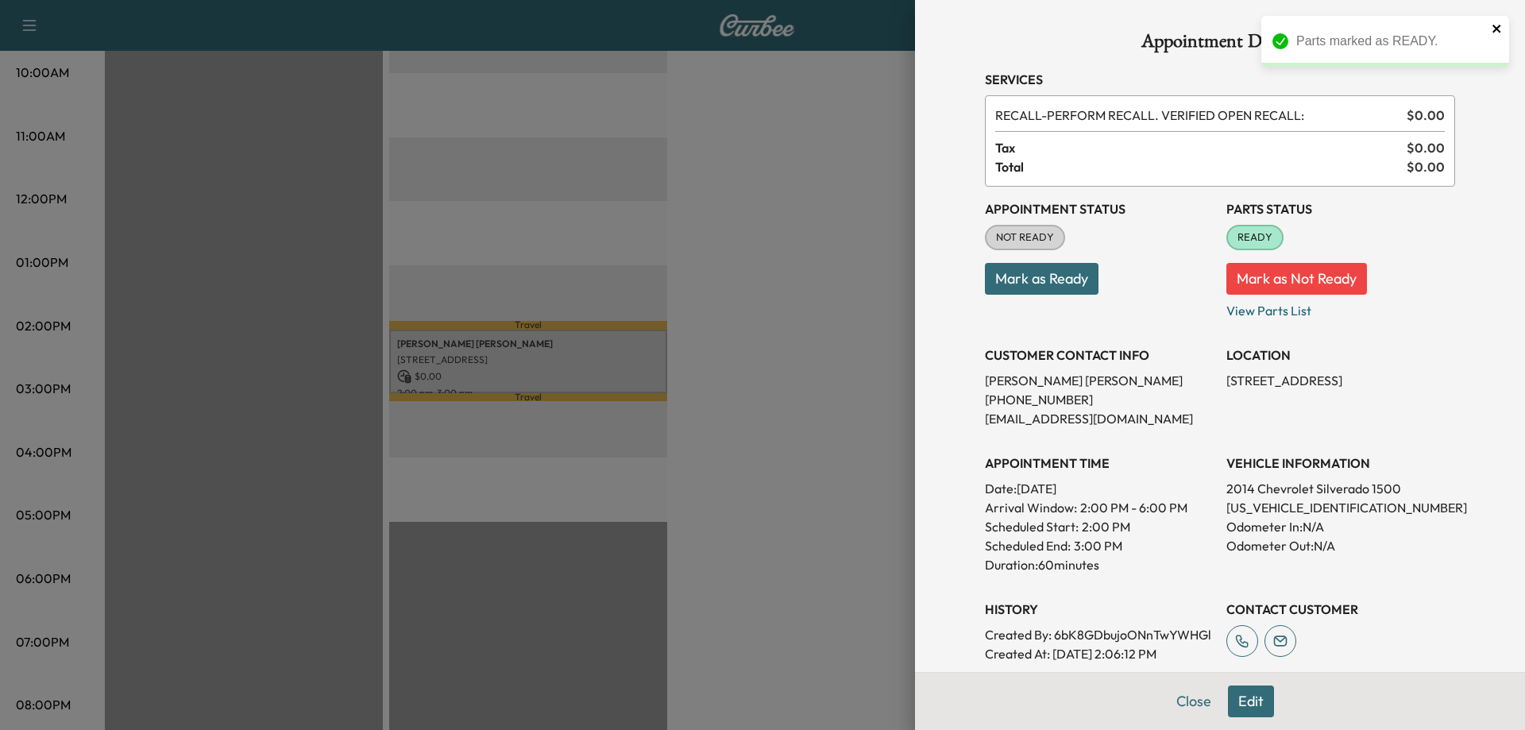
click at [1495, 32] on icon "close" at bounding box center [1496, 28] width 11 height 13
click at [798, 150] on div at bounding box center [762, 365] width 1525 height 730
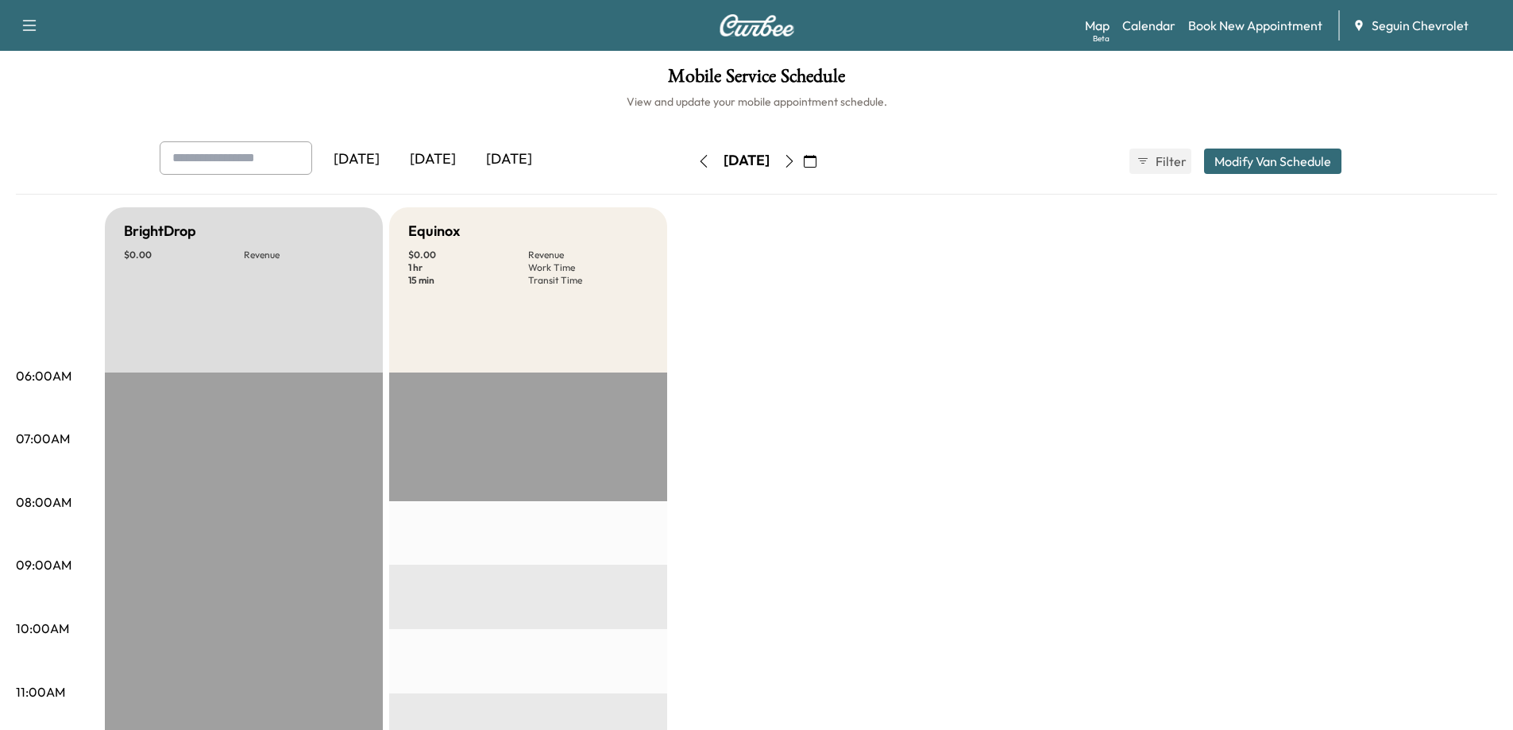
click at [796, 164] on icon "button" at bounding box center [789, 161] width 13 height 13
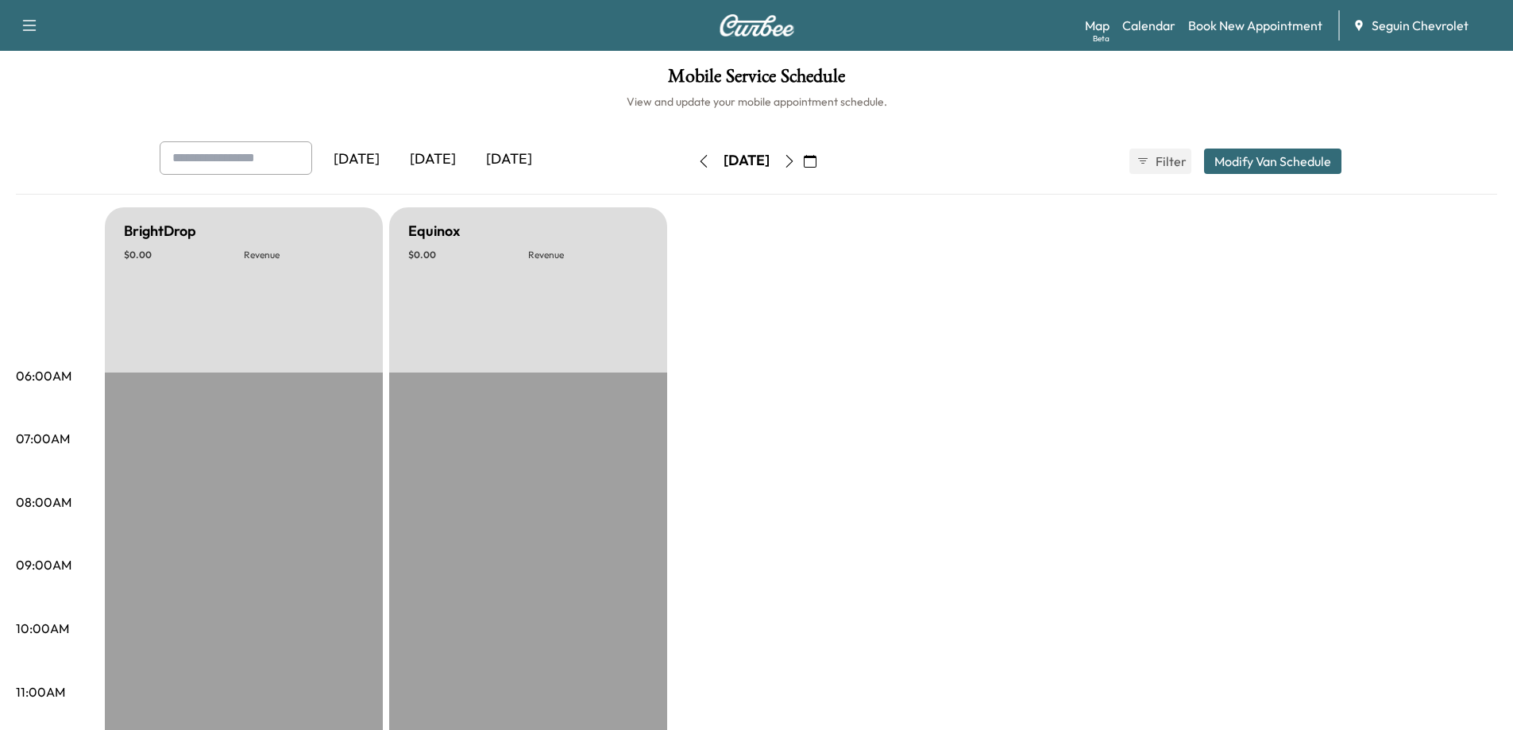
click at [796, 164] on icon "button" at bounding box center [789, 161] width 13 height 13
click at [793, 164] on icon "button" at bounding box center [788, 161] width 7 height 13
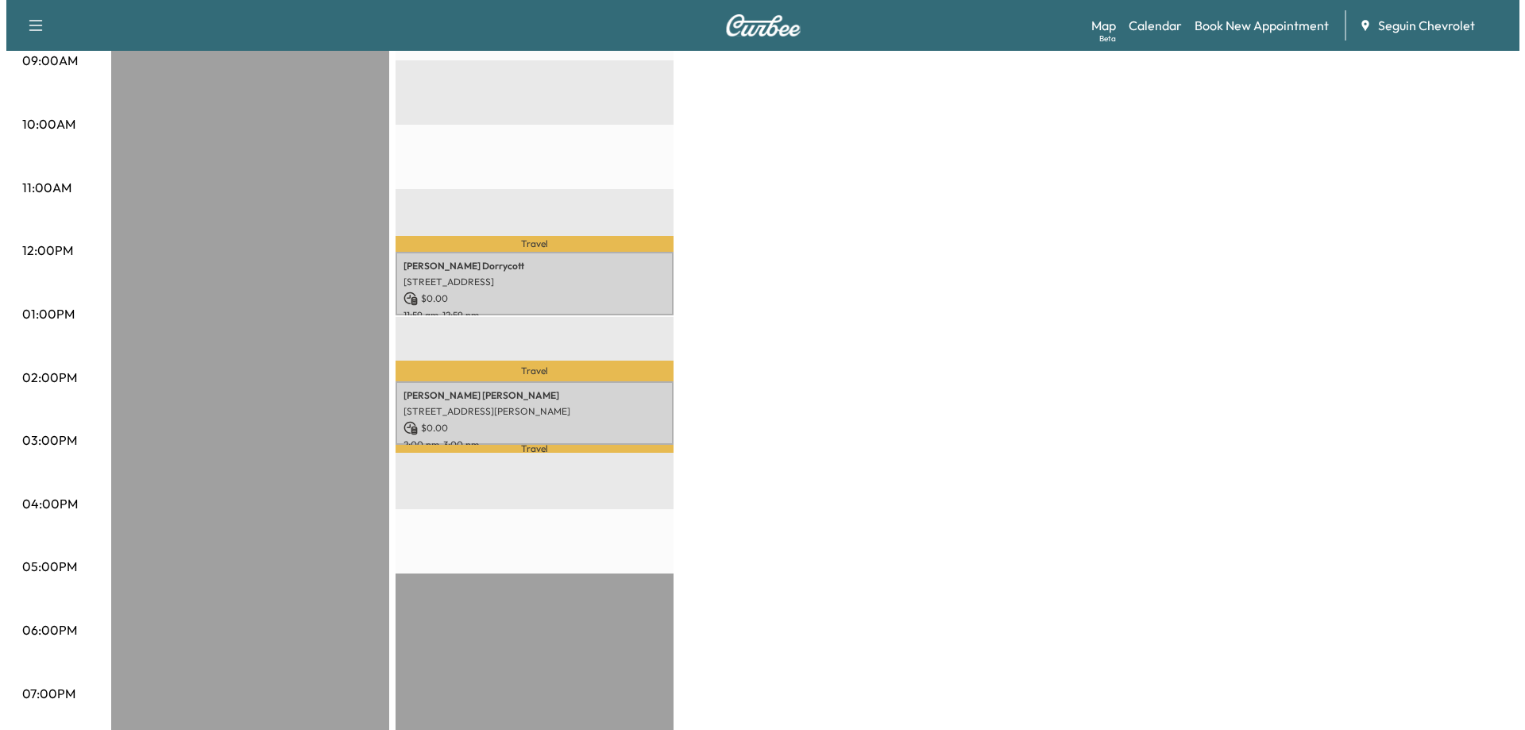
scroll to position [476, 0]
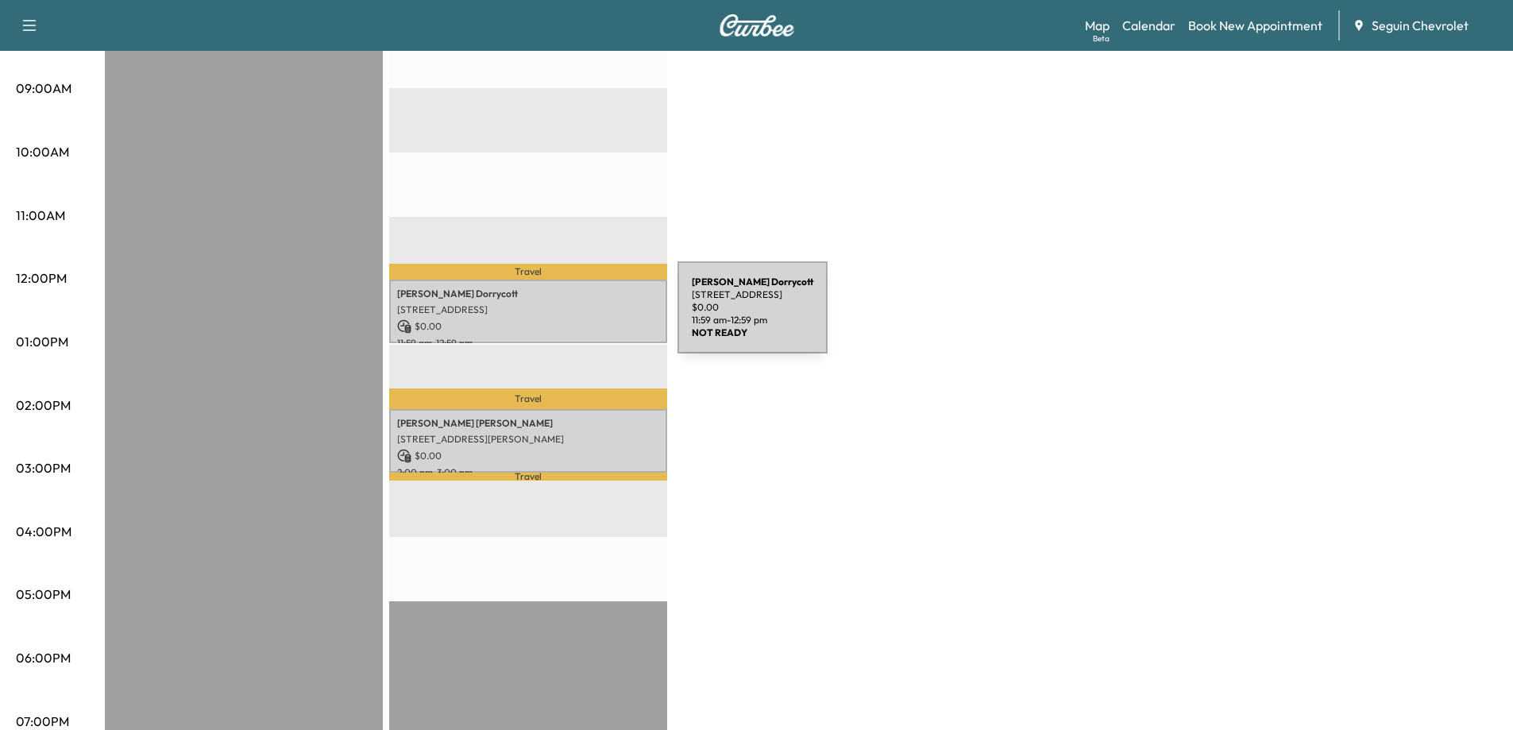
click at [558, 319] on p "$ 0.00" at bounding box center [528, 326] width 262 height 14
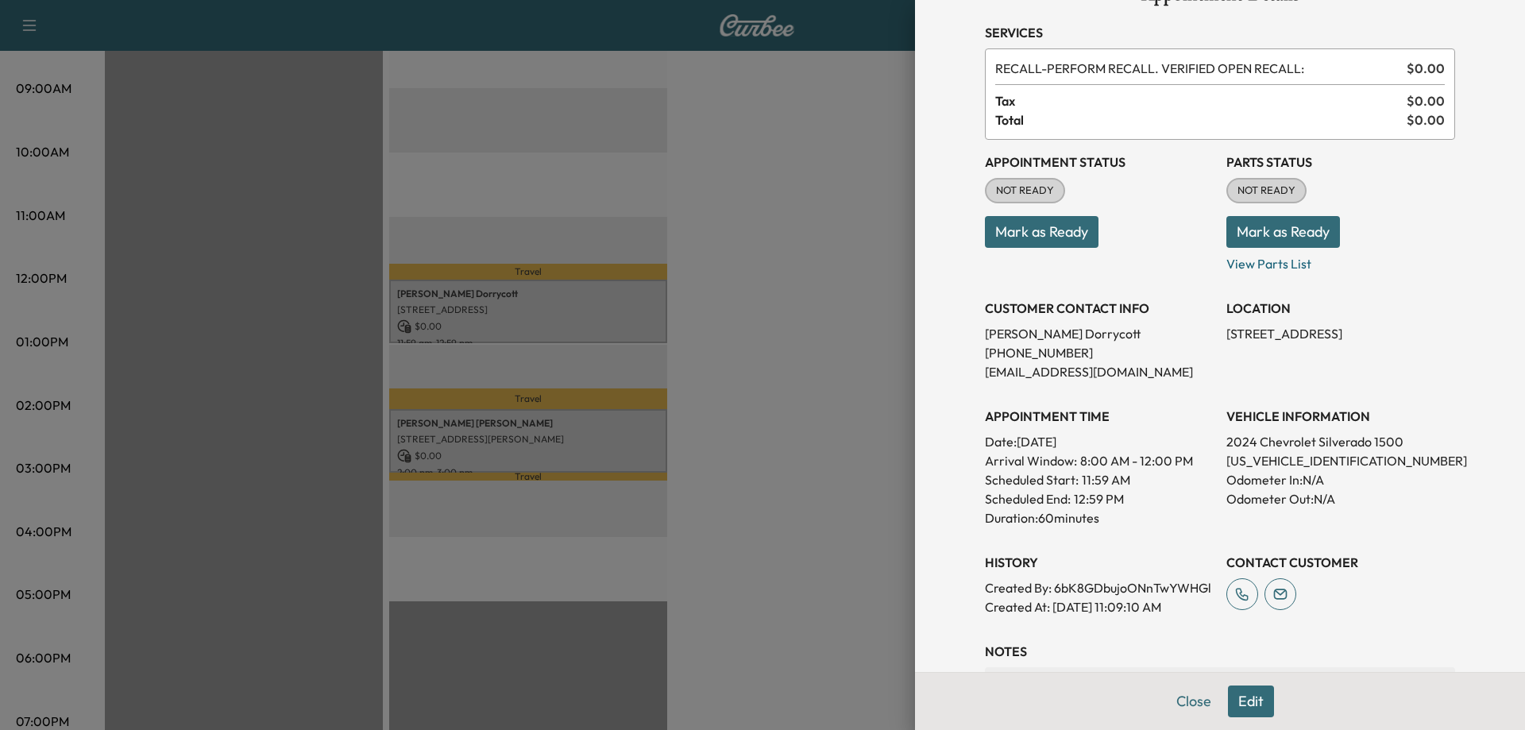
scroll to position [0, 0]
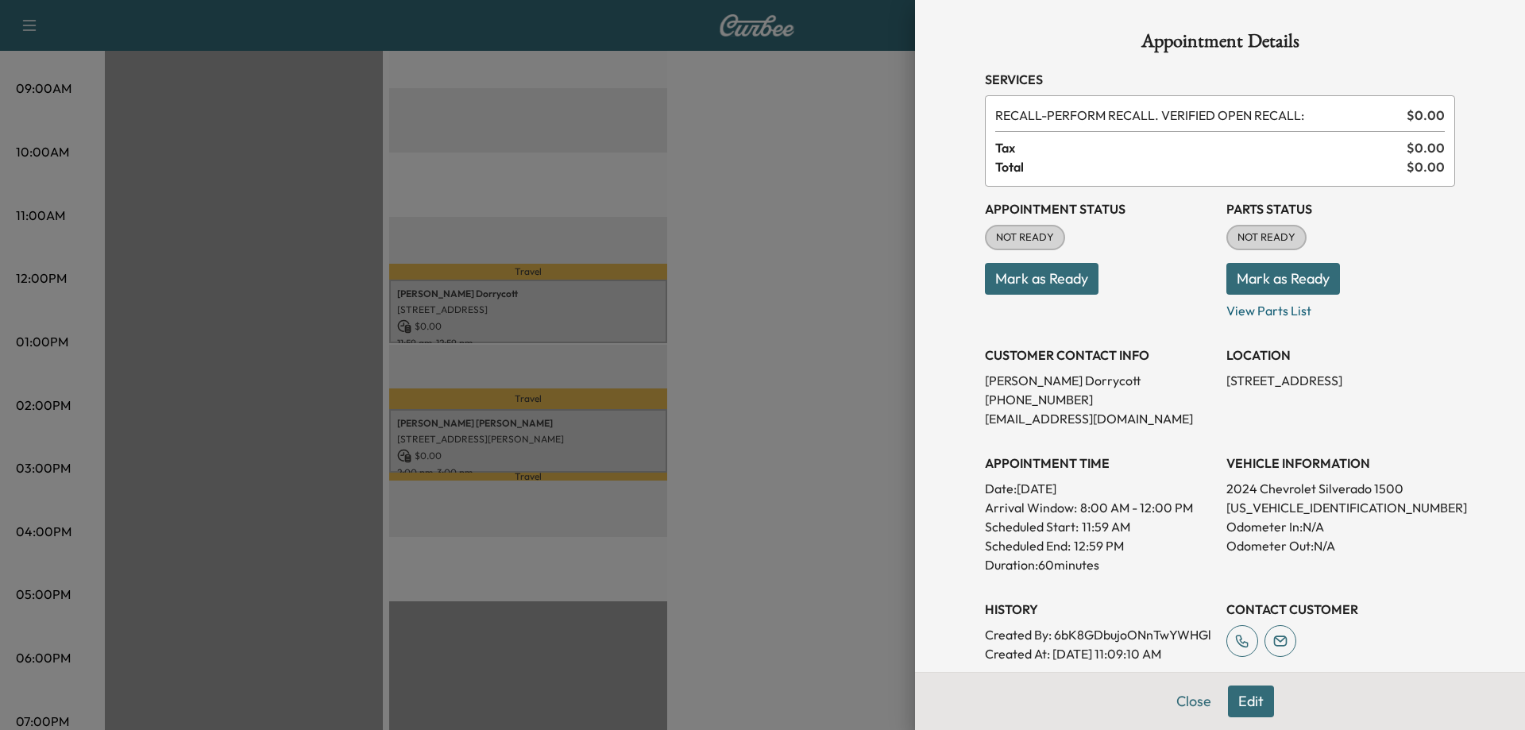
click at [1276, 276] on button "Mark as Ready" at bounding box center [1283, 279] width 114 height 32
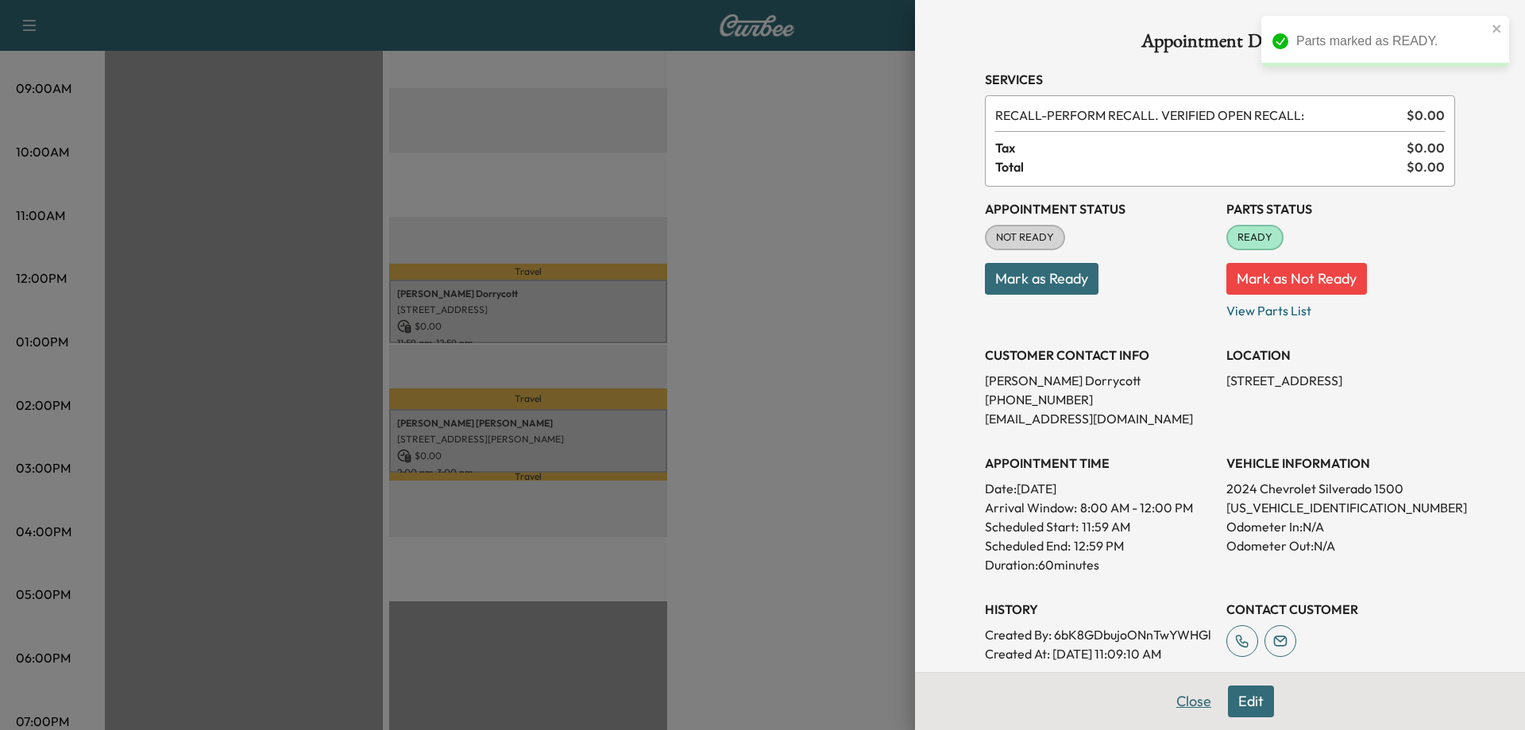
click at [1179, 700] on button "Close" at bounding box center [1194, 701] width 56 height 32
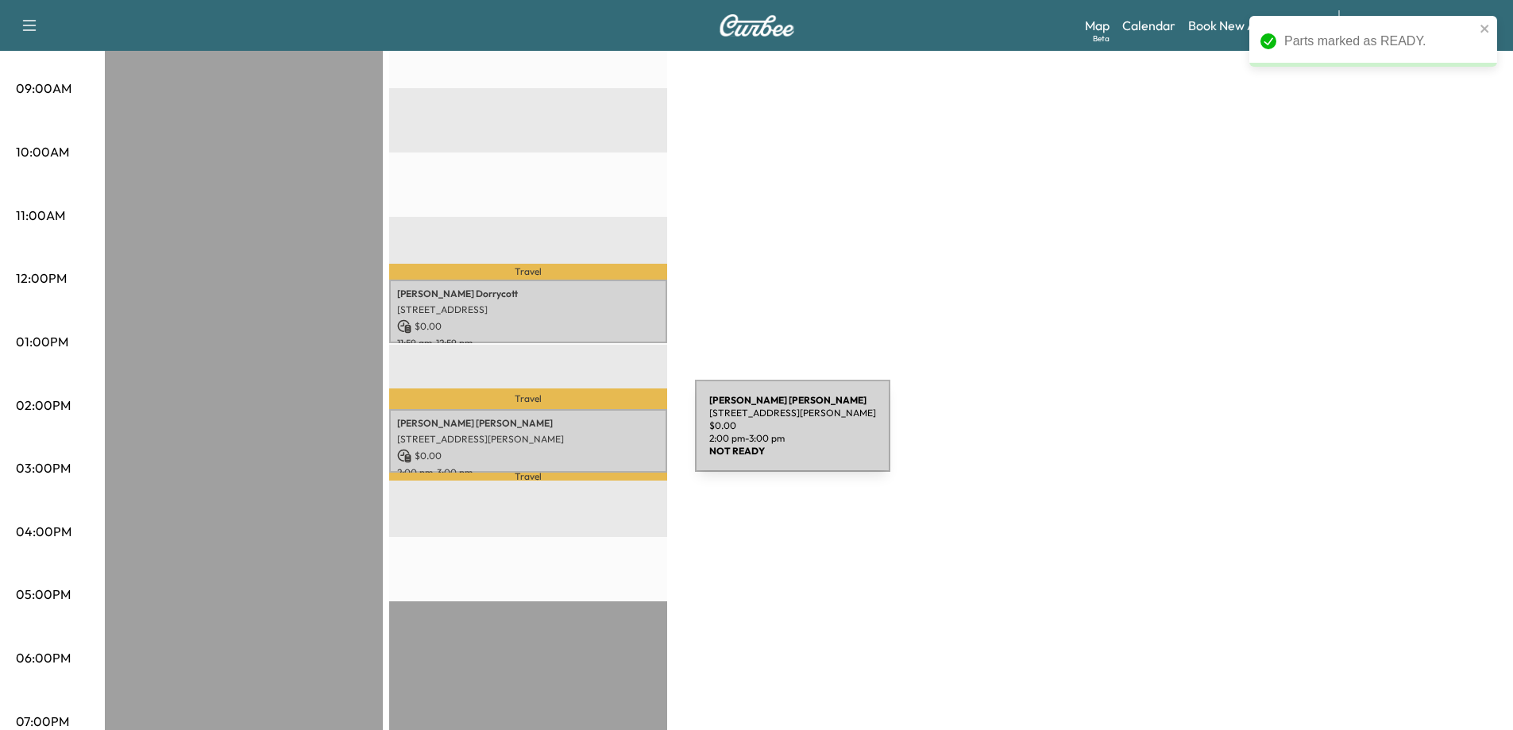
click at [576, 435] on p "[STREET_ADDRESS][PERSON_NAME]" at bounding box center [528, 439] width 262 height 13
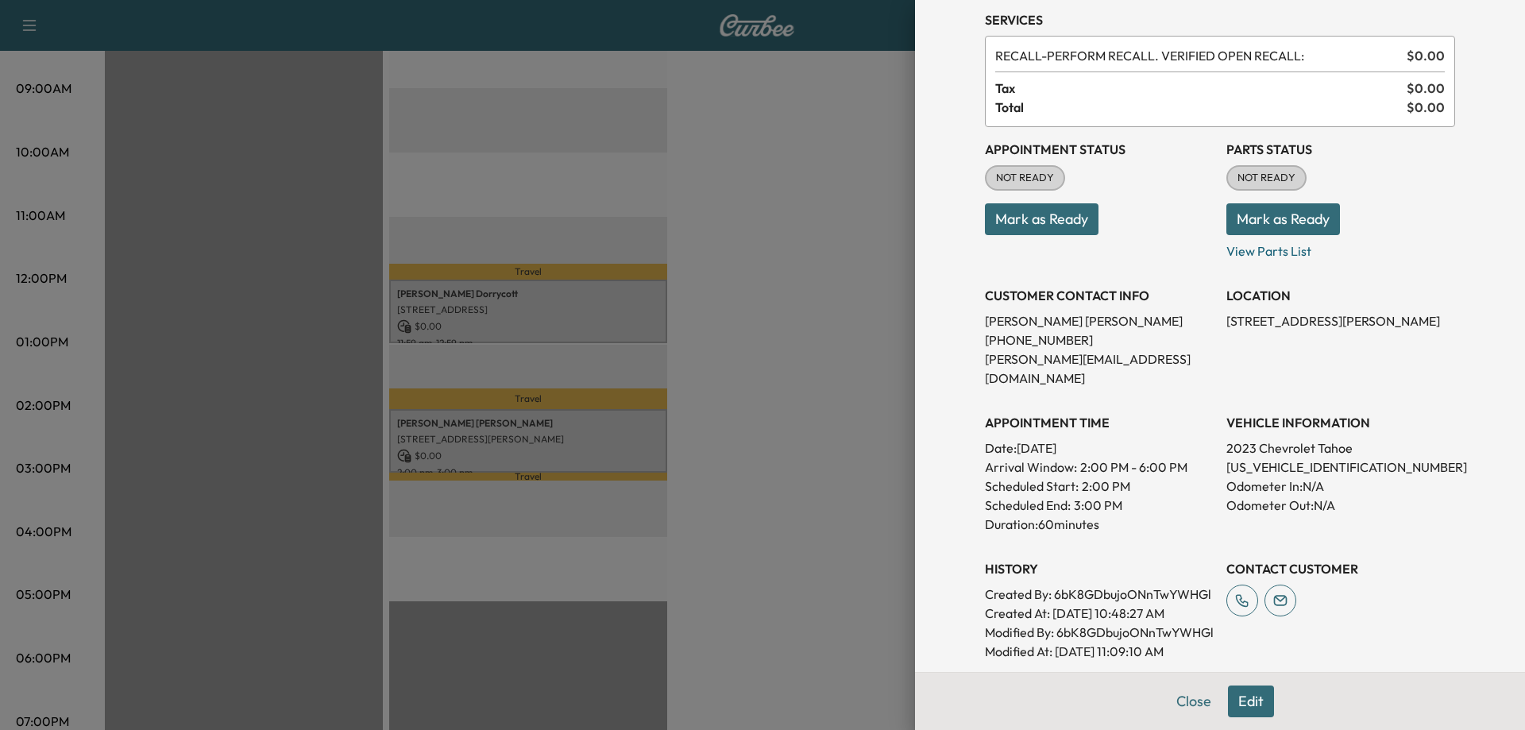
scroll to position [58, 0]
click at [1271, 222] on button "Mark as Ready" at bounding box center [1283, 221] width 114 height 32
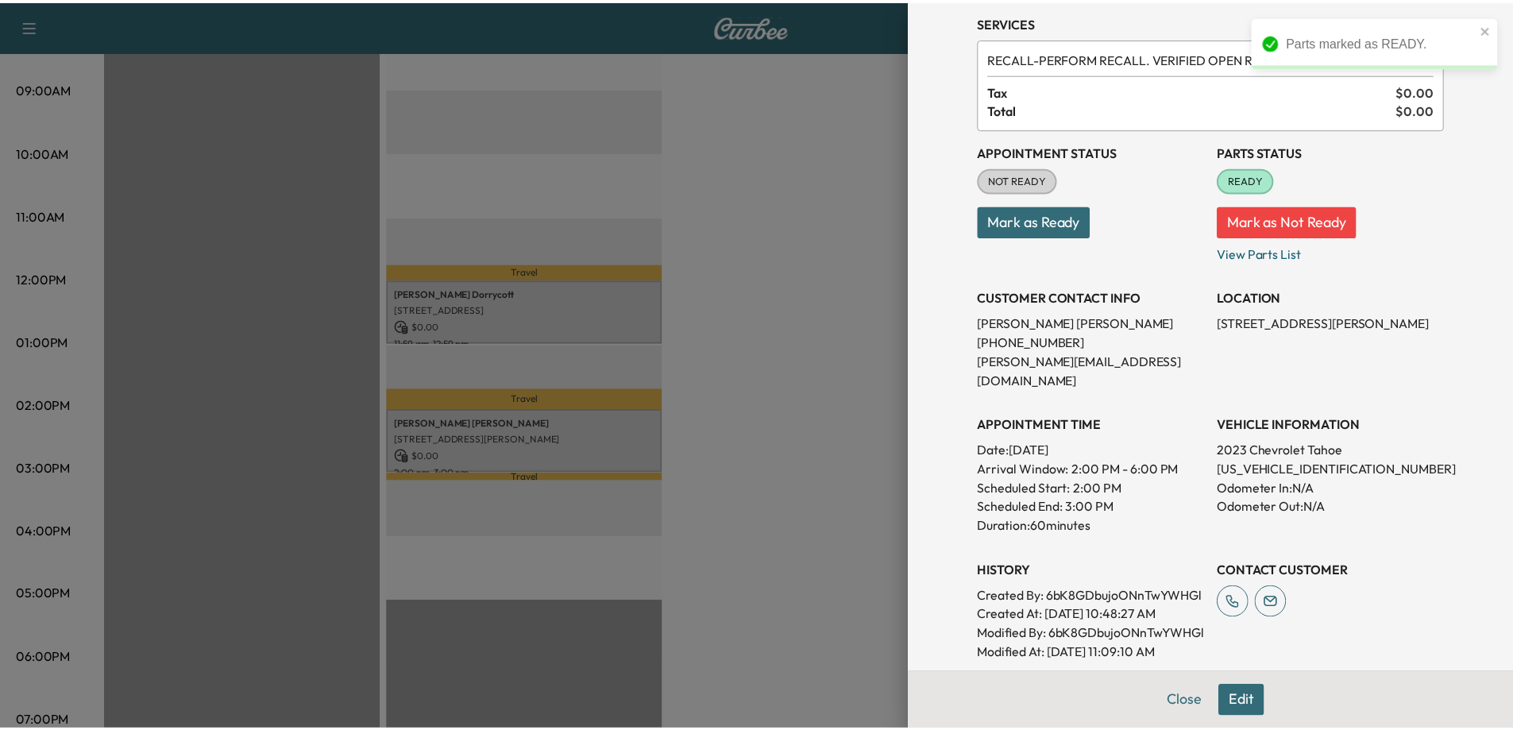
scroll to position [0, 0]
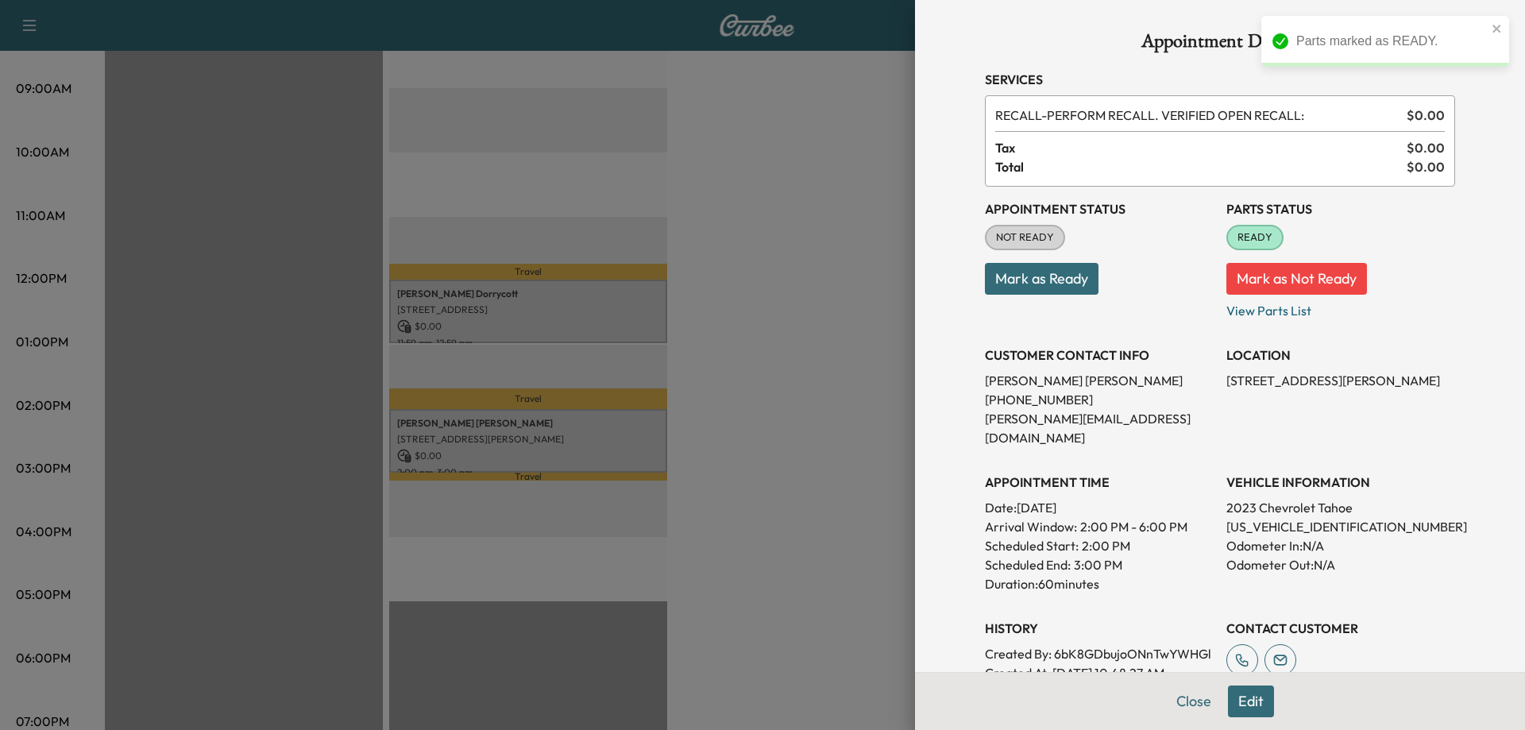
click at [801, 341] on div at bounding box center [762, 365] width 1525 height 730
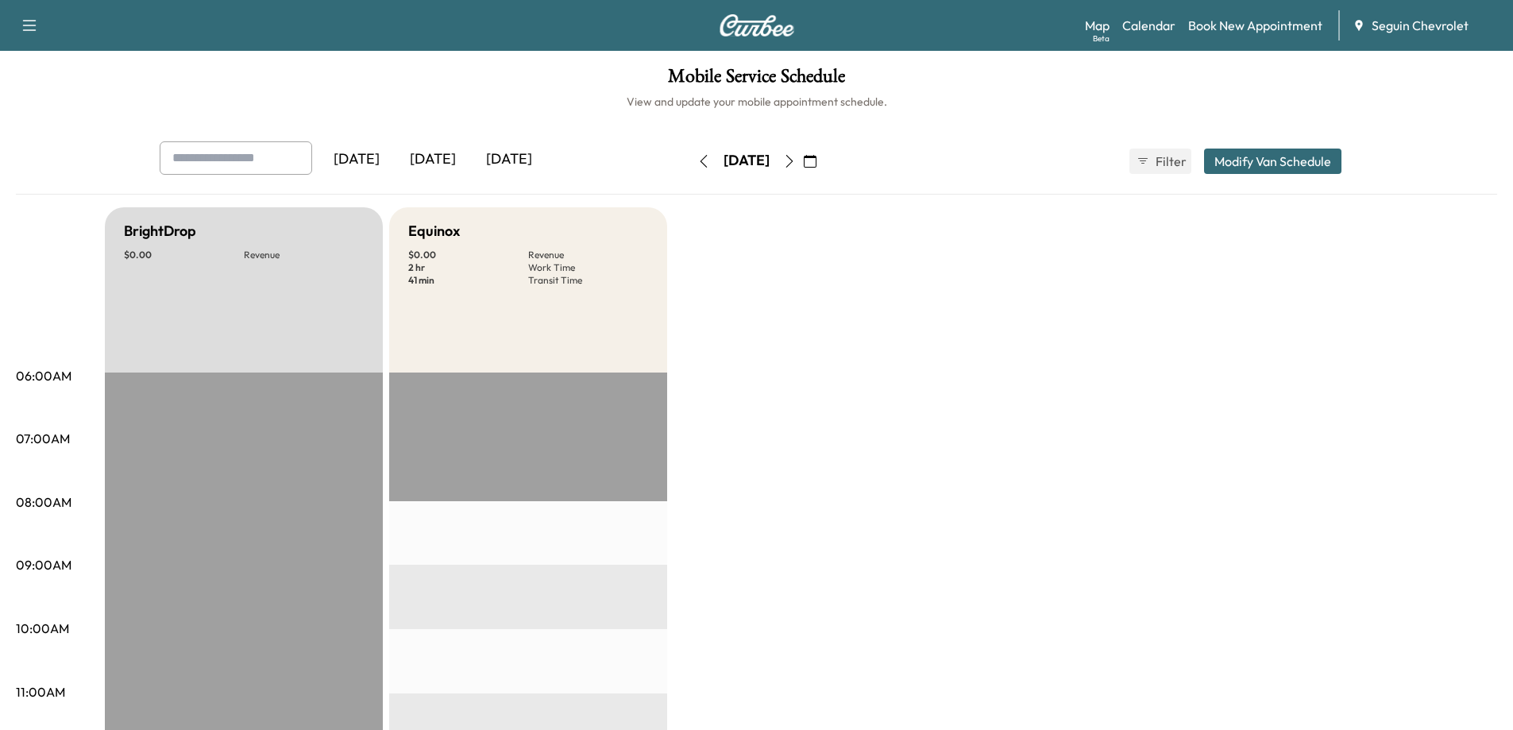
click at [697, 160] on icon "button" at bounding box center [703, 161] width 13 height 13
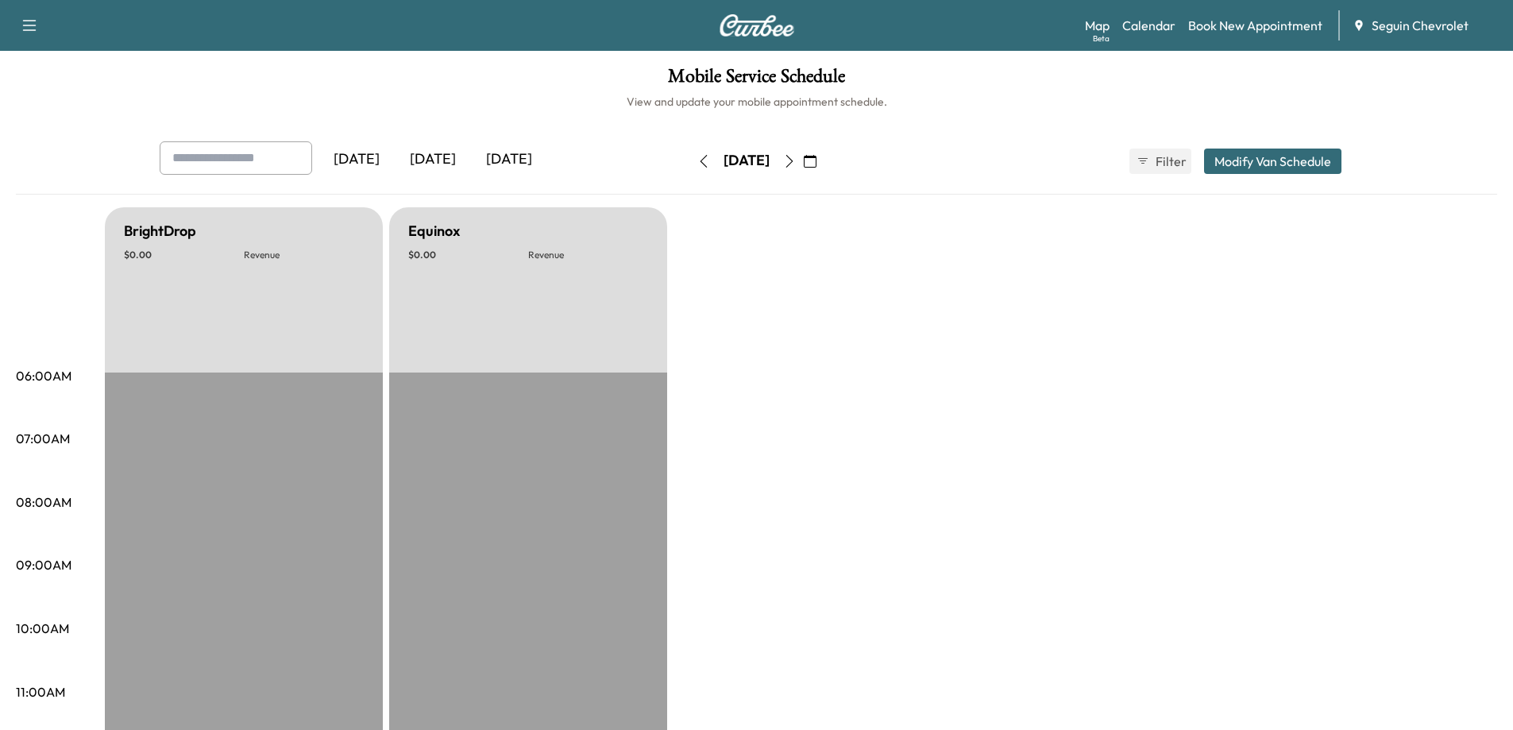
click at [697, 160] on icon "button" at bounding box center [703, 161] width 13 height 13
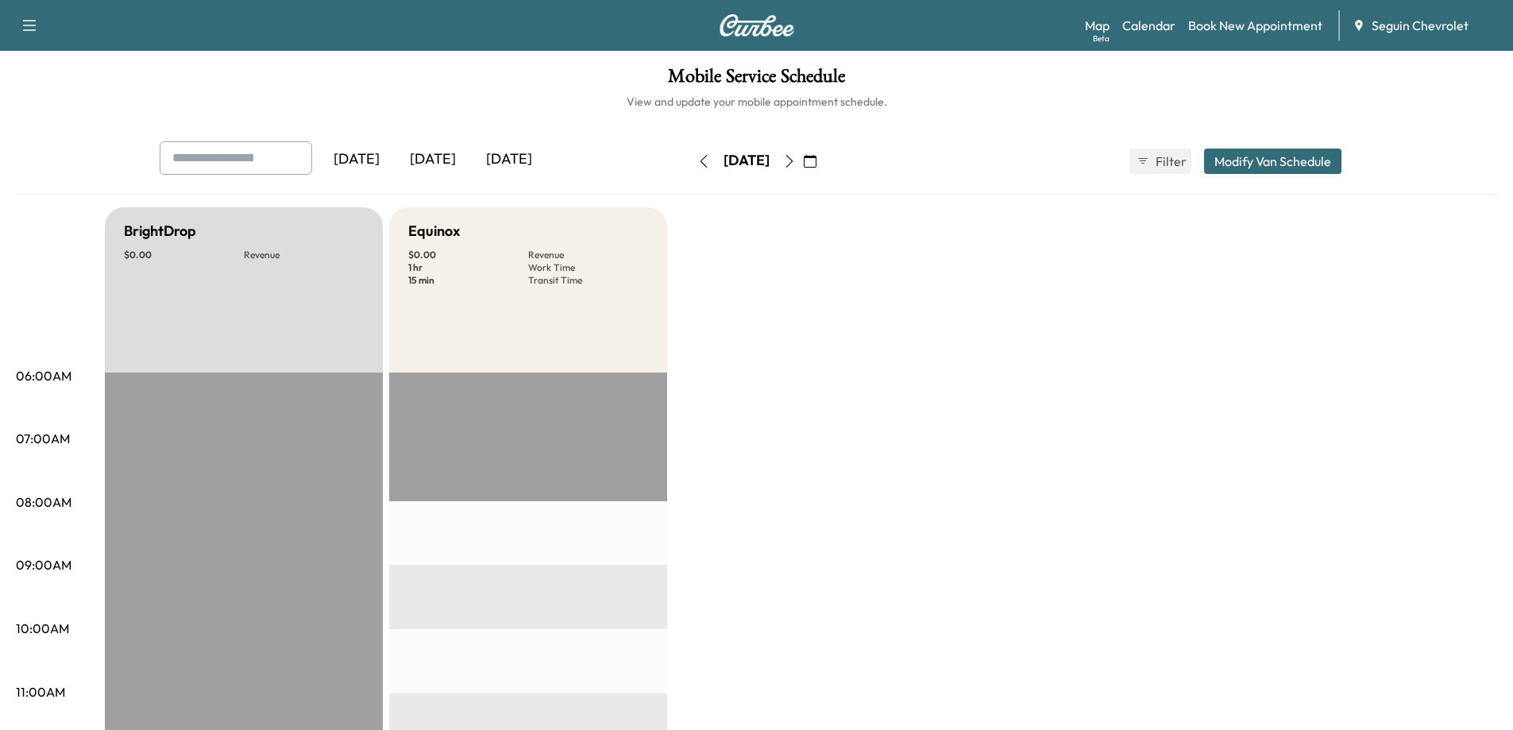
click at [697, 160] on icon "button" at bounding box center [703, 161] width 13 height 13
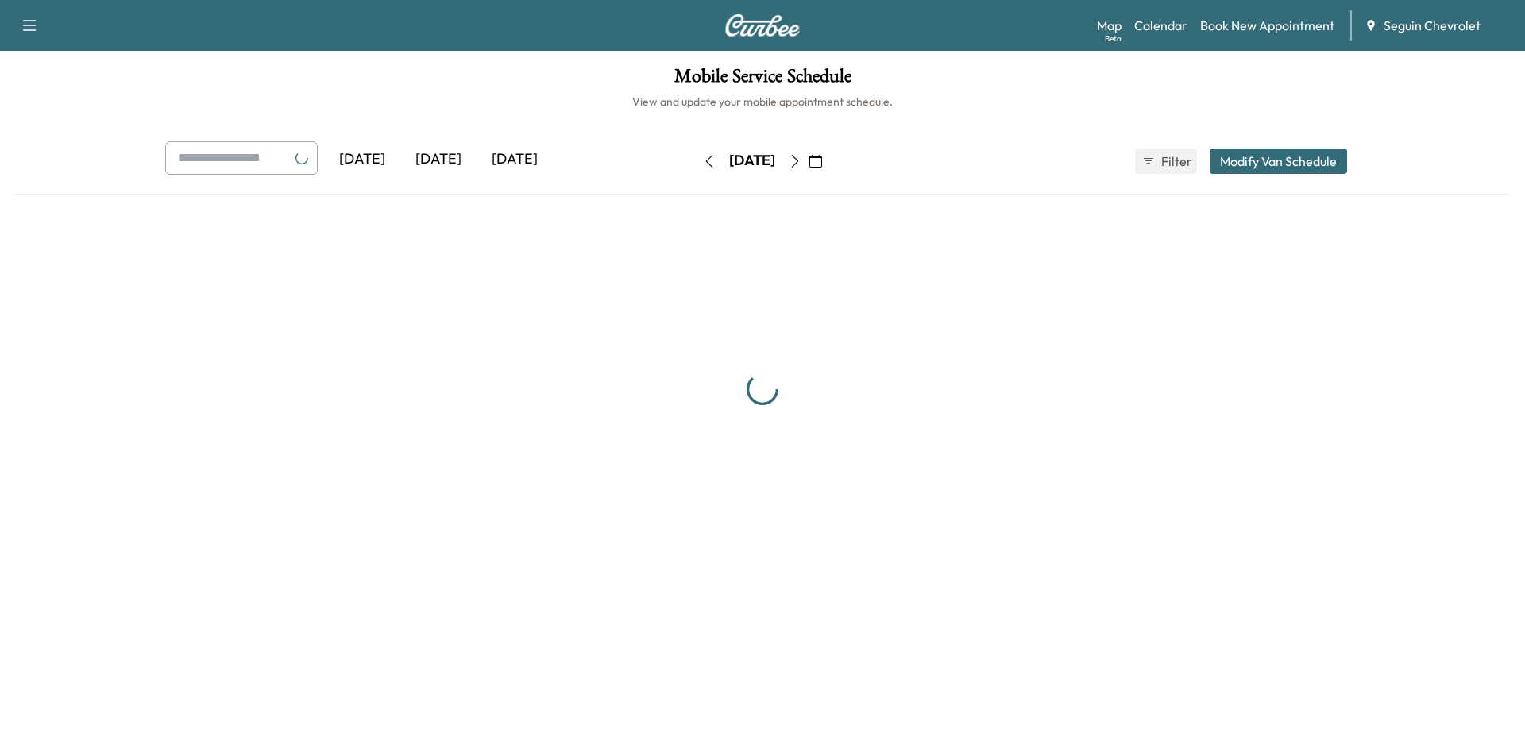
click at [703, 160] on icon "button" at bounding box center [709, 161] width 13 height 13
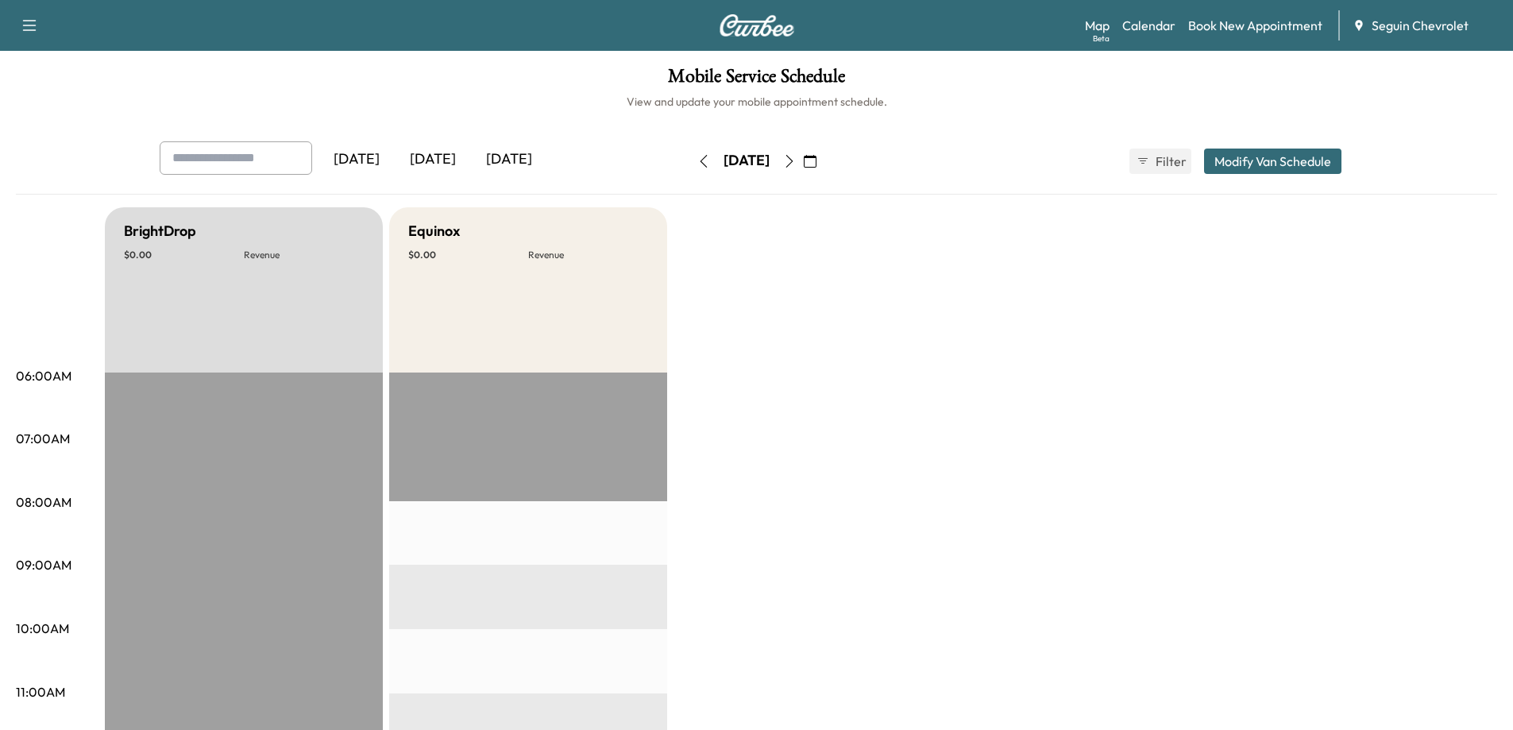
click at [796, 164] on icon "button" at bounding box center [789, 161] width 13 height 13
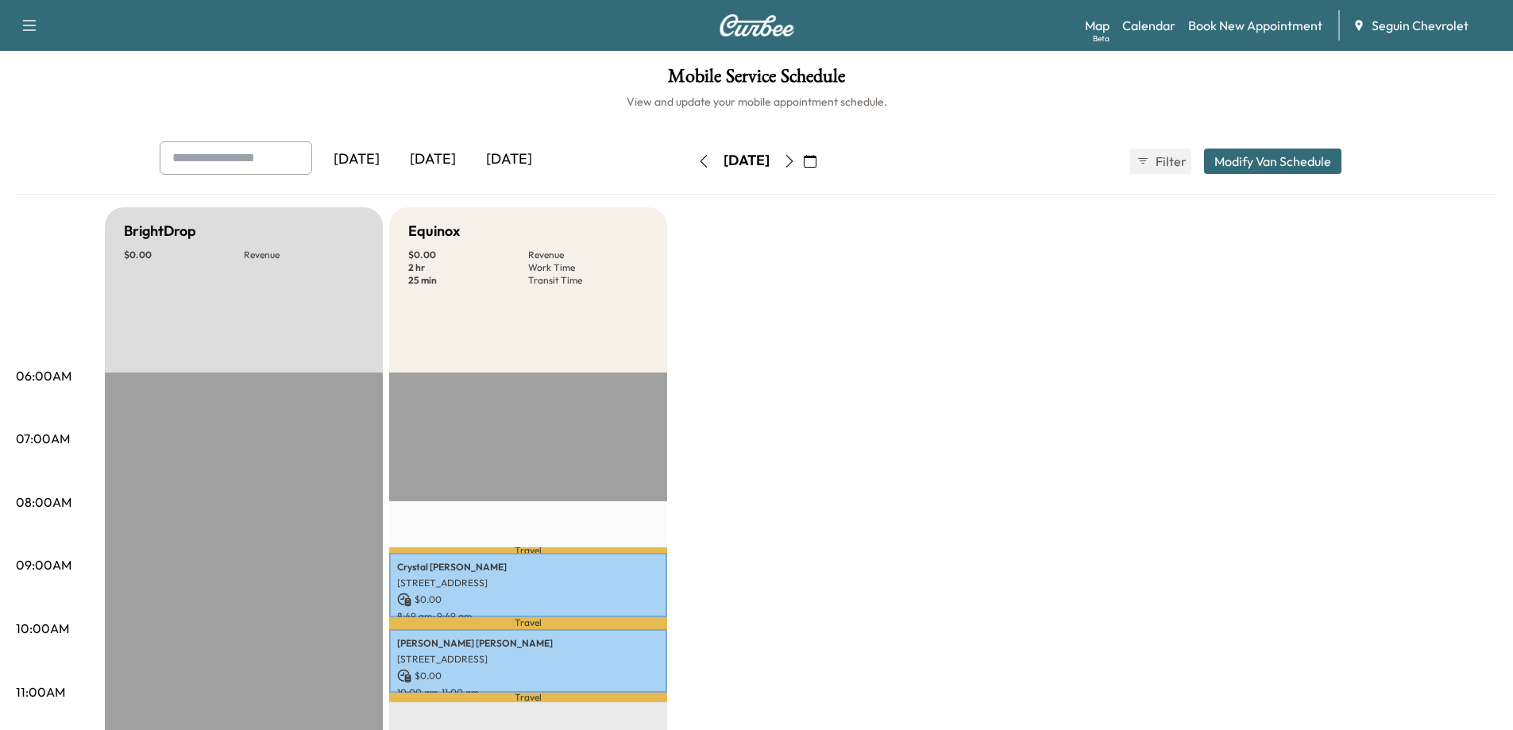
click at [796, 164] on icon "button" at bounding box center [789, 161] width 13 height 13
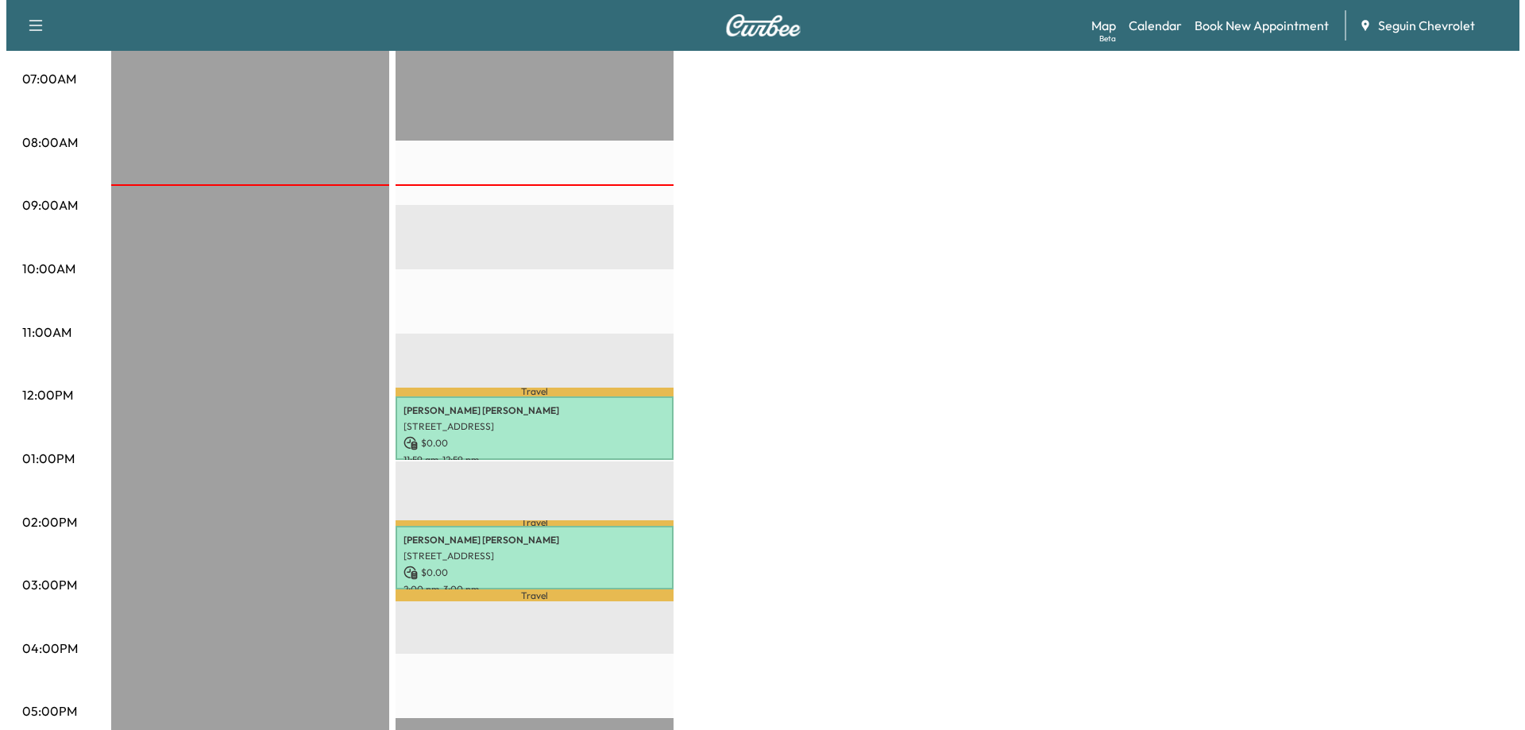
scroll to position [397, 0]
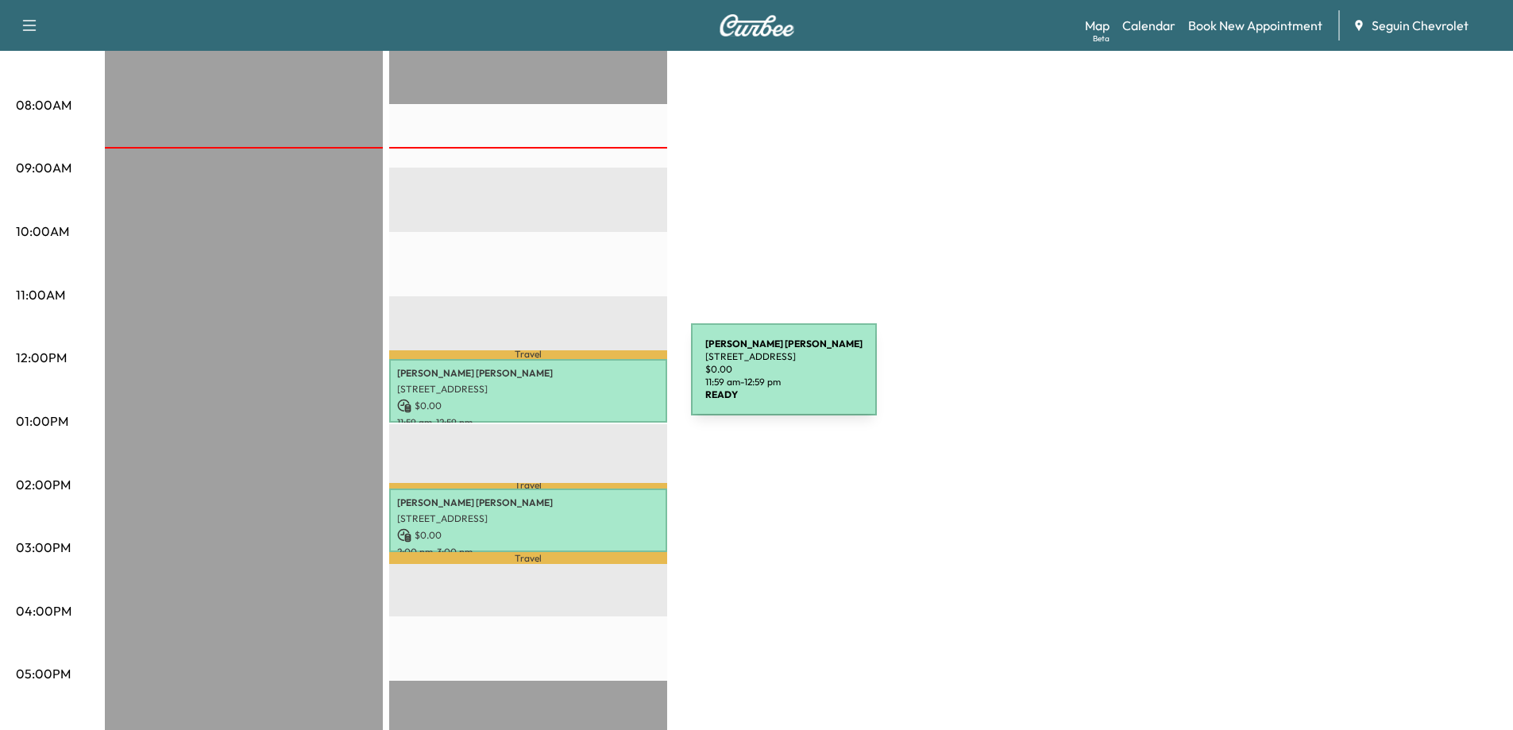
click at [572, 383] on p "[STREET_ADDRESS]" at bounding box center [528, 389] width 262 height 13
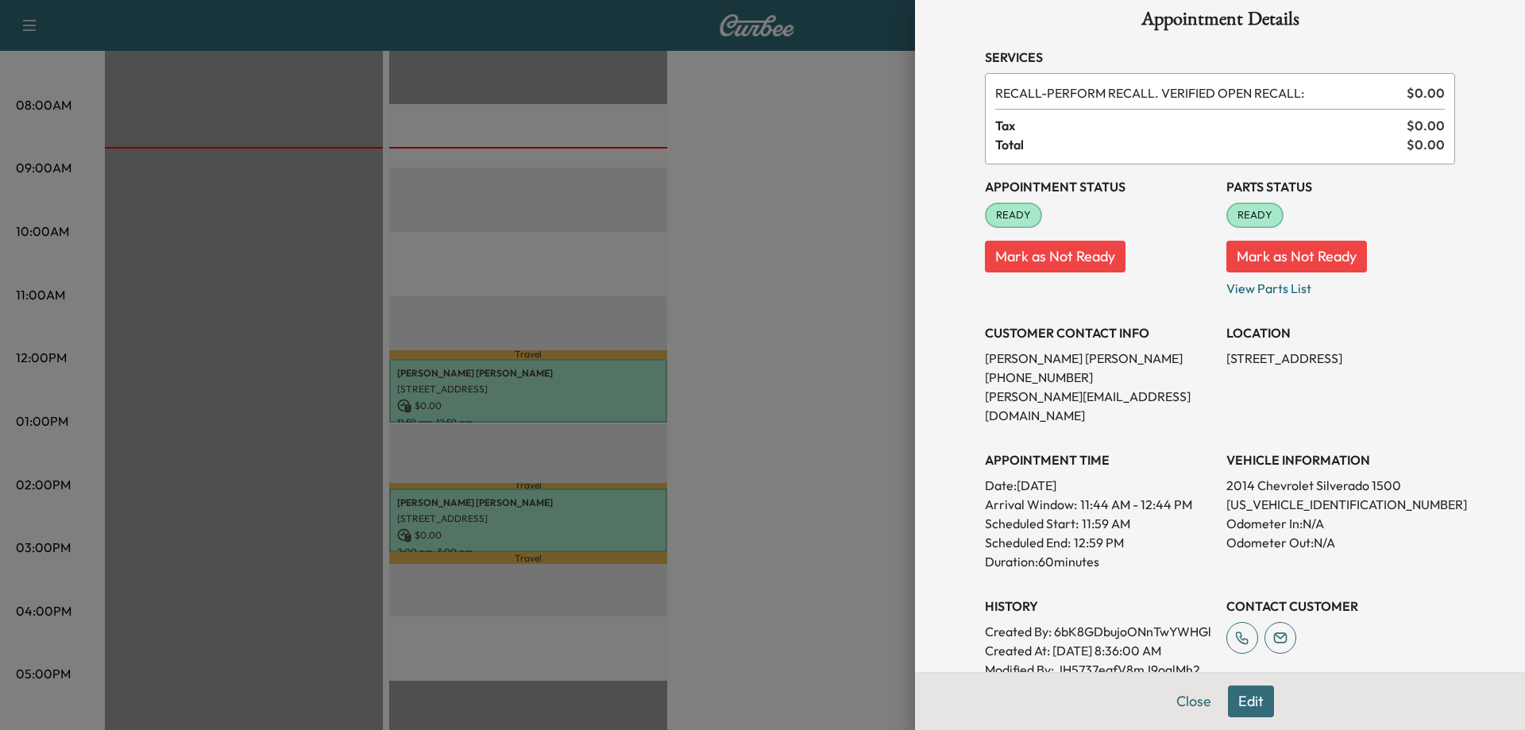
scroll to position [0, 0]
